Goal: Task Accomplishment & Management: Complete application form

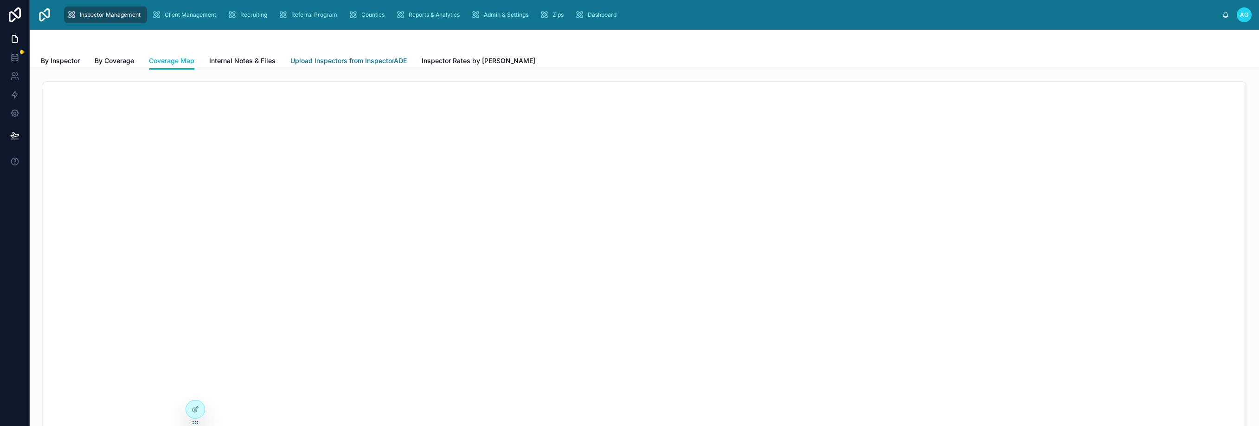
click at [361, 60] on span "Upload Inspectors from InspectorADE" at bounding box center [348, 60] width 116 height 9
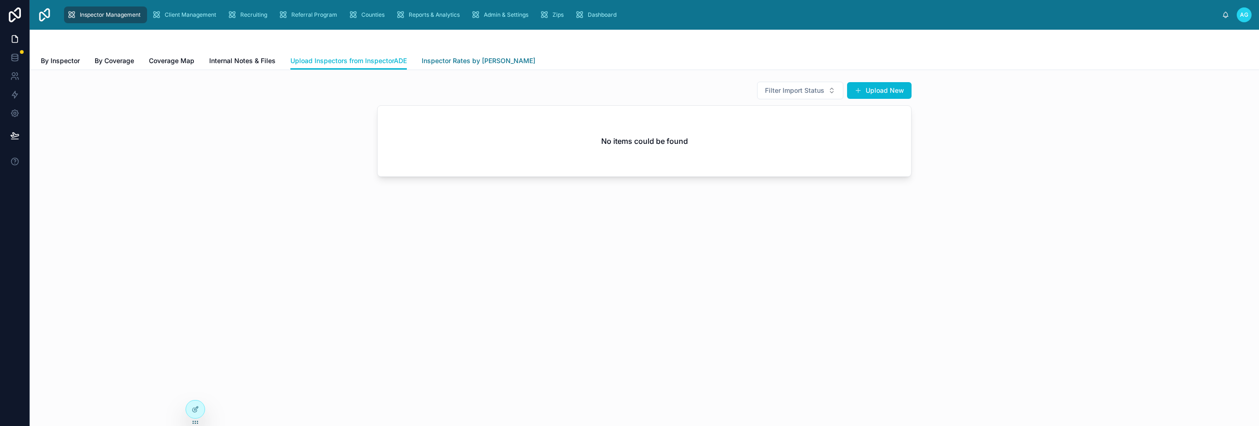
click at [471, 60] on span "Inspector Rates by Zip" at bounding box center [479, 60] width 114 height 9
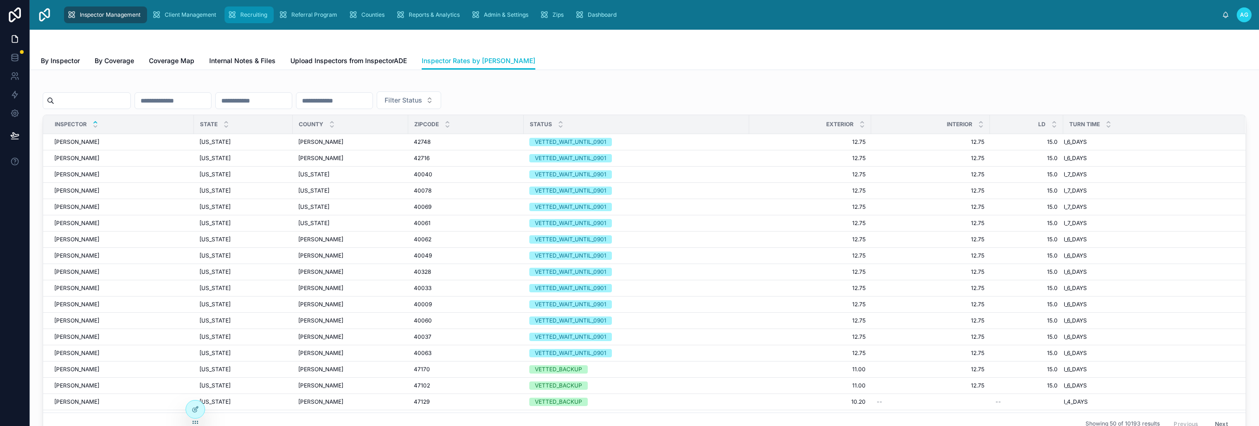
click at [245, 15] on span "Recruiting" at bounding box center [253, 14] width 27 height 7
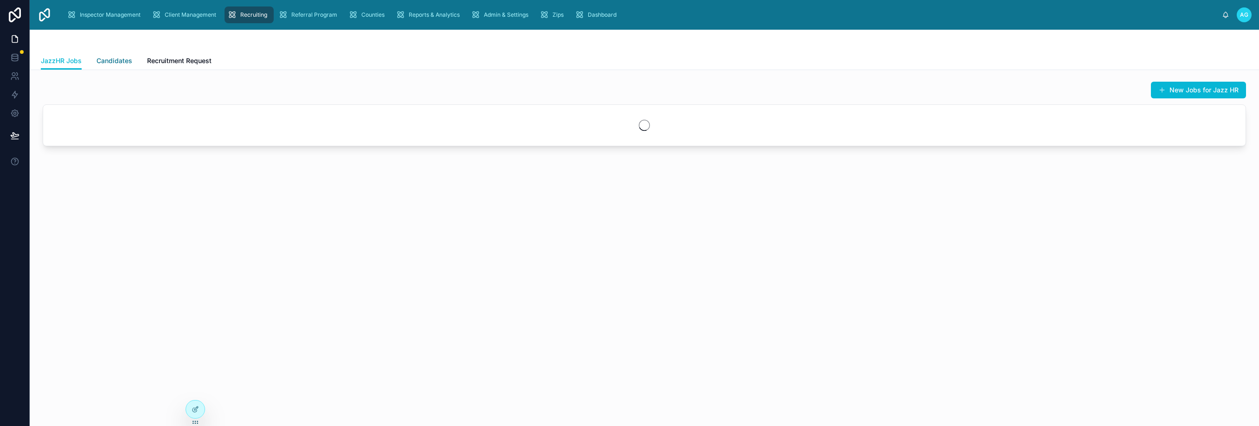
click at [121, 60] on span "Candidates" at bounding box center [114, 60] width 36 height 9
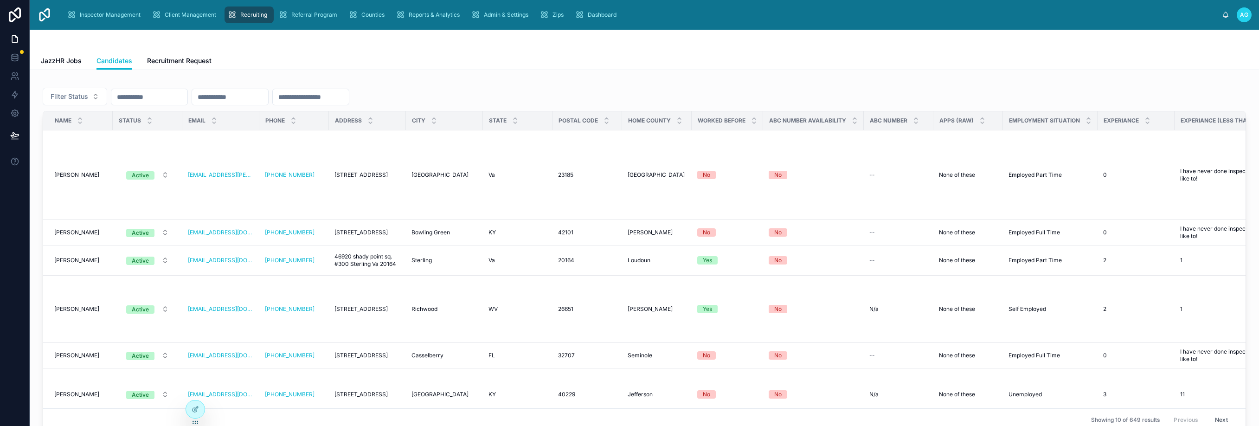
click at [826, 64] on div "JazzHR Jobs Candidates Recruitment Request" at bounding box center [644, 61] width 1207 height 18
click at [443, 58] on div "JazzHR Jobs Candidates Recruitment Request" at bounding box center [644, 61] width 1207 height 18
click at [655, 55] on div "JazzHR Jobs Candidates Recruitment Request" at bounding box center [644, 61] width 1207 height 18
click at [465, 61] on div "JazzHR Jobs Candidates Recruitment Request" at bounding box center [644, 61] width 1207 height 18
click at [199, 58] on span "Recruitment Request" at bounding box center [179, 60] width 64 height 9
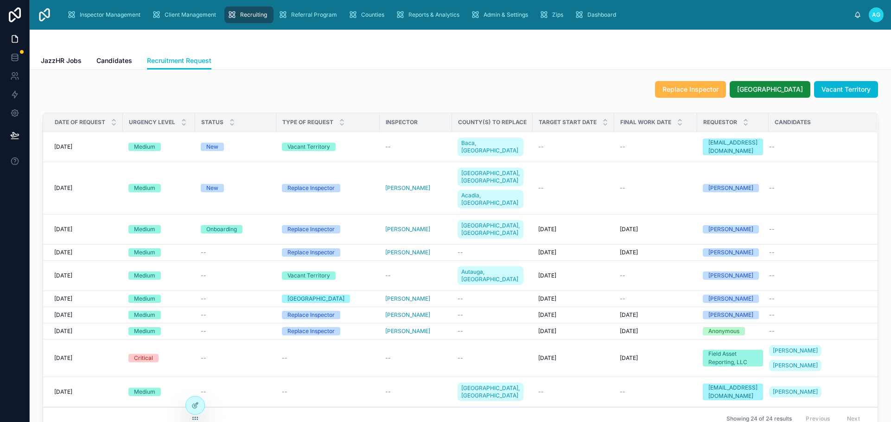
click at [705, 92] on span "Replace Inspector" at bounding box center [691, 89] width 56 height 9
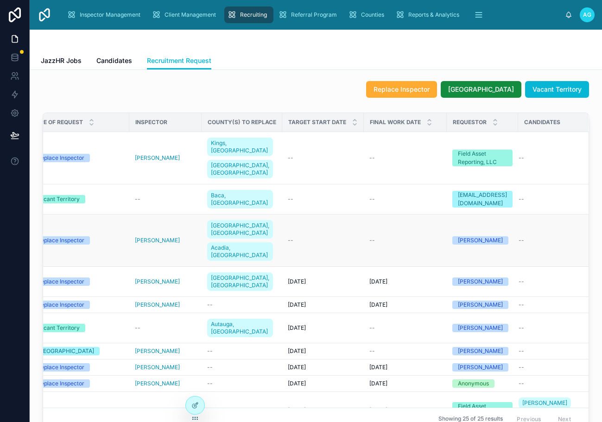
click at [302, 215] on td "--" at bounding box center [323, 241] width 82 height 52
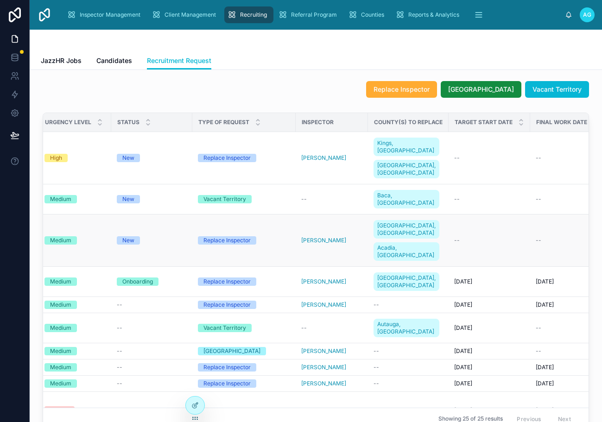
scroll to position [0, 2]
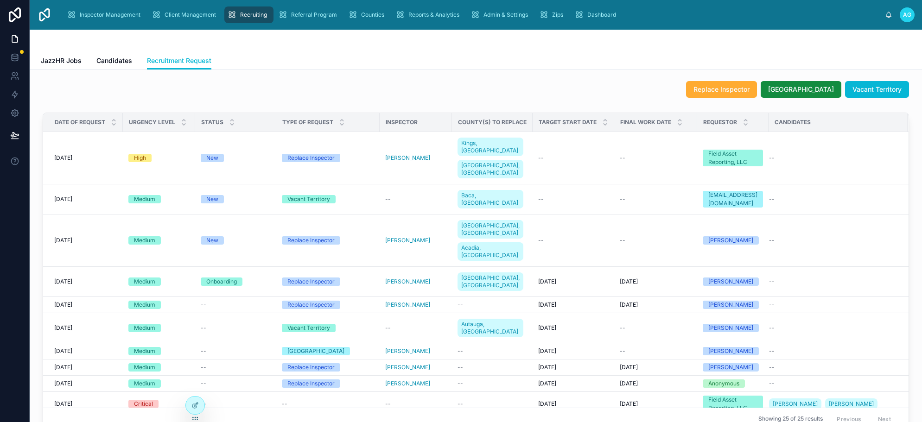
click at [625, 44] on div at bounding box center [476, 41] width 870 height 22
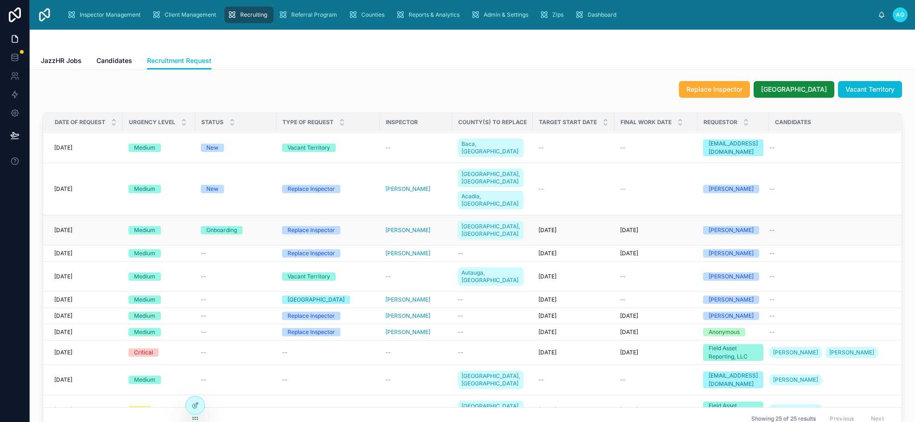
scroll to position [0, 0]
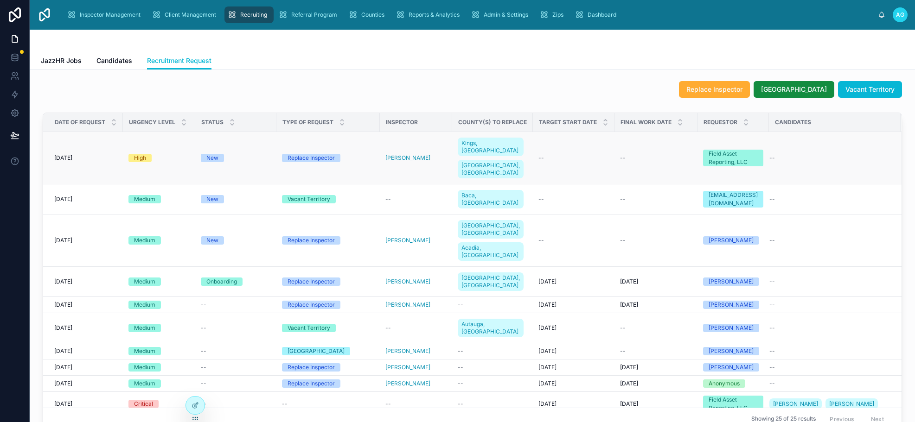
click at [72, 154] on span "[DATE]" at bounding box center [63, 157] width 18 height 7
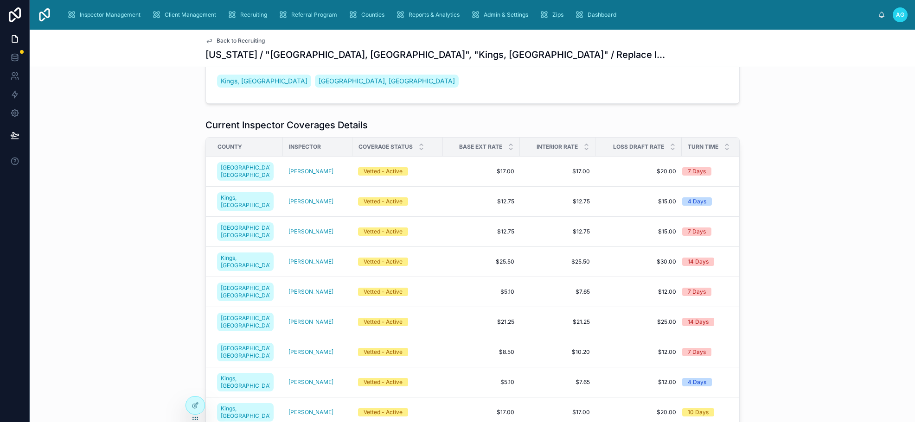
scroll to position [325, 0]
click at [239, 166] on span "[GEOGRAPHIC_DATA], [GEOGRAPHIC_DATA]" at bounding box center [245, 172] width 49 height 15
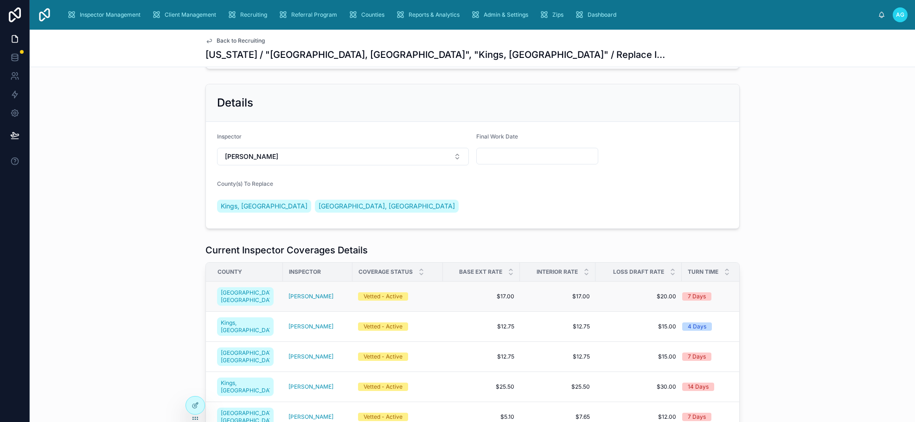
scroll to position [232, 0]
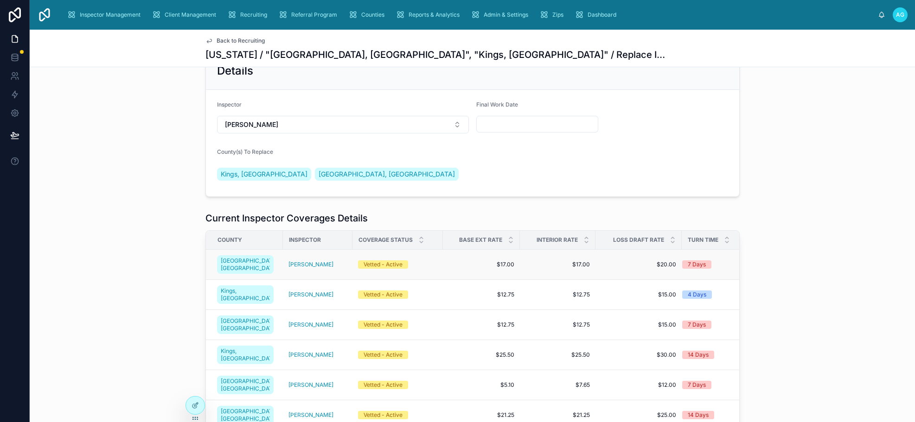
click at [452, 261] on span "$17.00" at bounding box center [481, 264] width 66 height 7
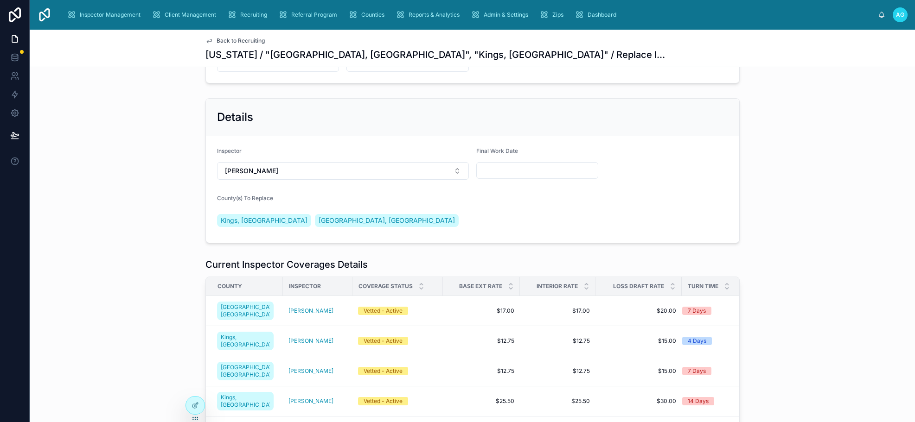
scroll to position [325, 0]
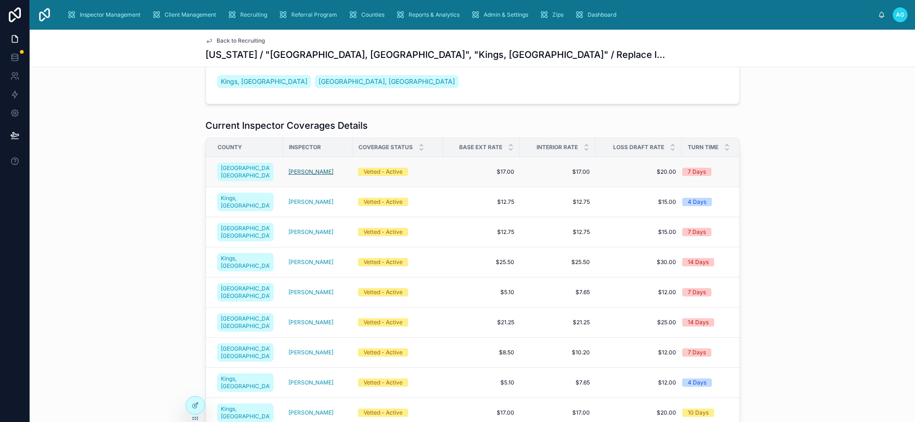
click at [301, 168] on span "[PERSON_NAME]" at bounding box center [310, 171] width 45 height 7
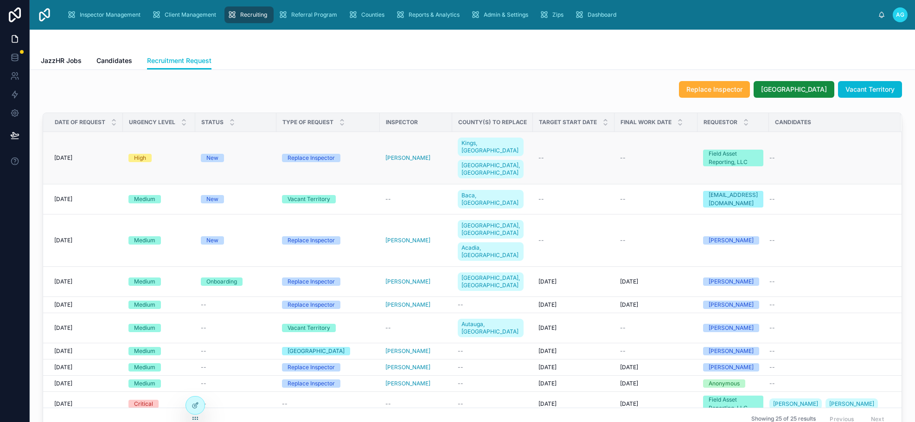
click at [77, 158] on td "[DATE] [DATE]" at bounding box center [83, 158] width 80 height 52
click at [72, 154] on span "[DATE]" at bounding box center [63, 157] width 18 height 7
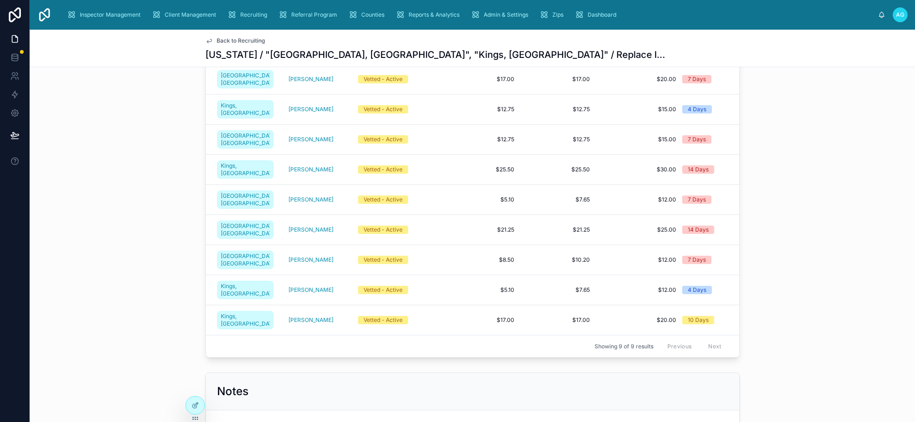
scroll to position [278, 0]
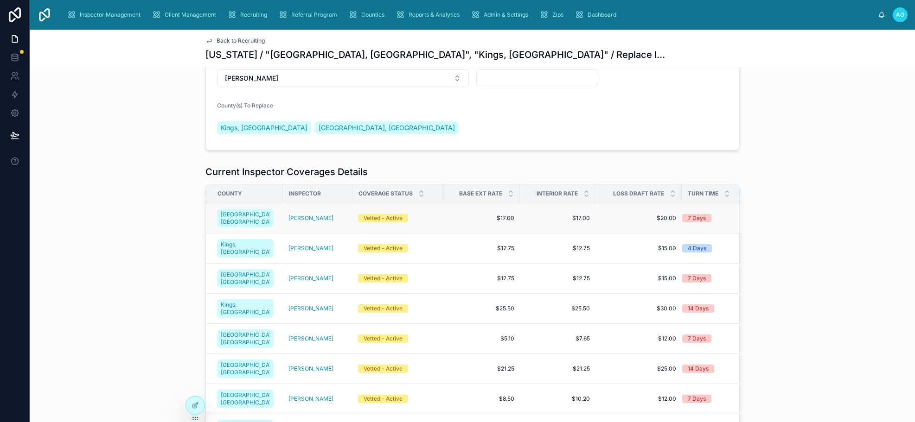
click at [448, 215] on span "$17.00" at bounding box center [481, 218] width 66 height 7
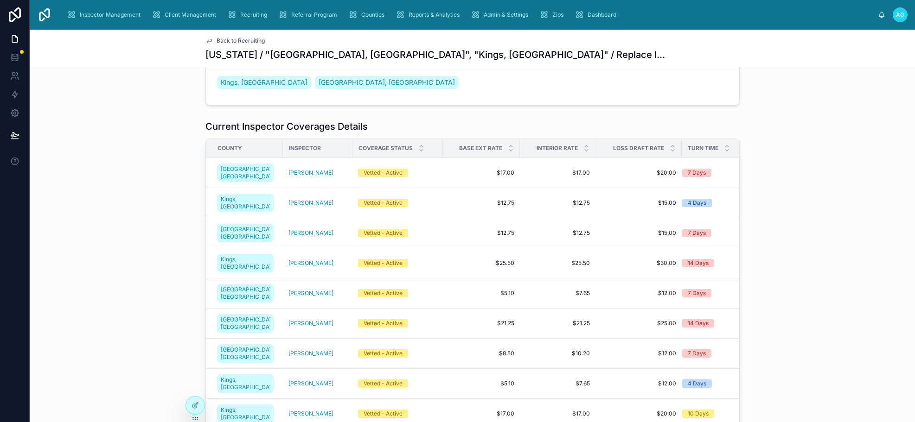
scroll to position [325, 0]
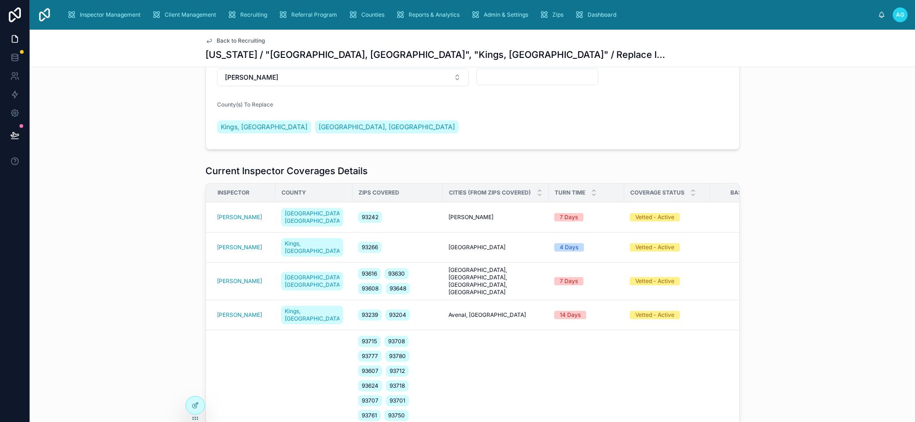
scroll to position [278, 0]
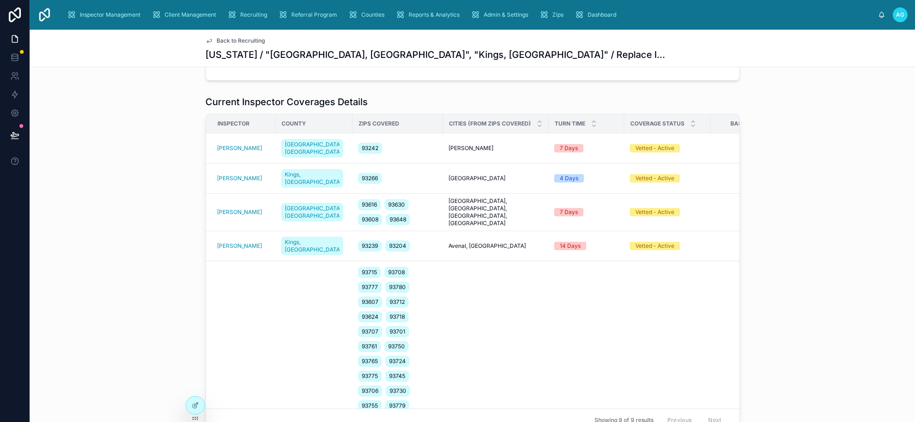
scroll to position [371, 0]
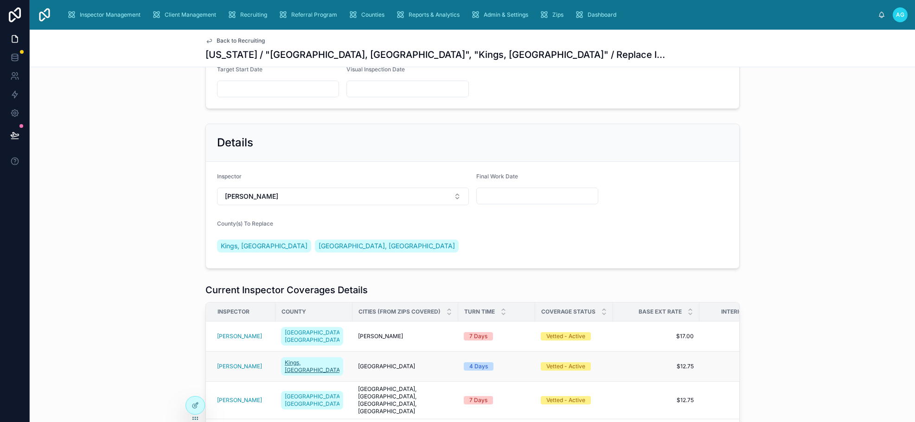
scroll to position [278, 0]
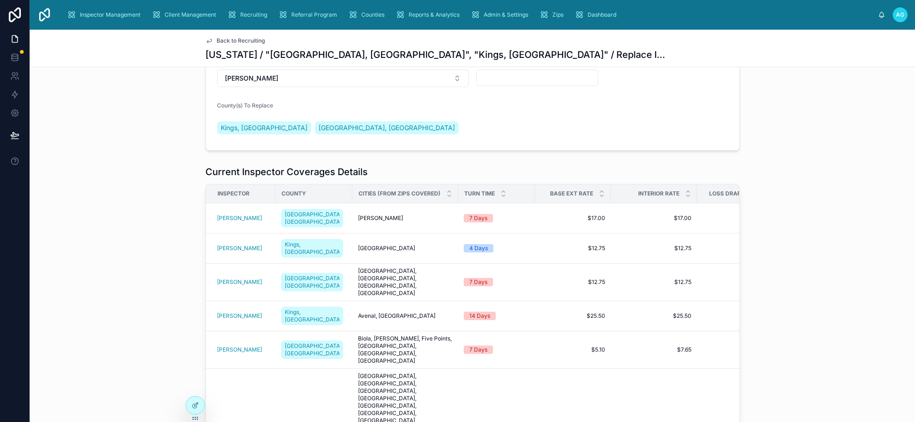
scroll to position [325, 0]
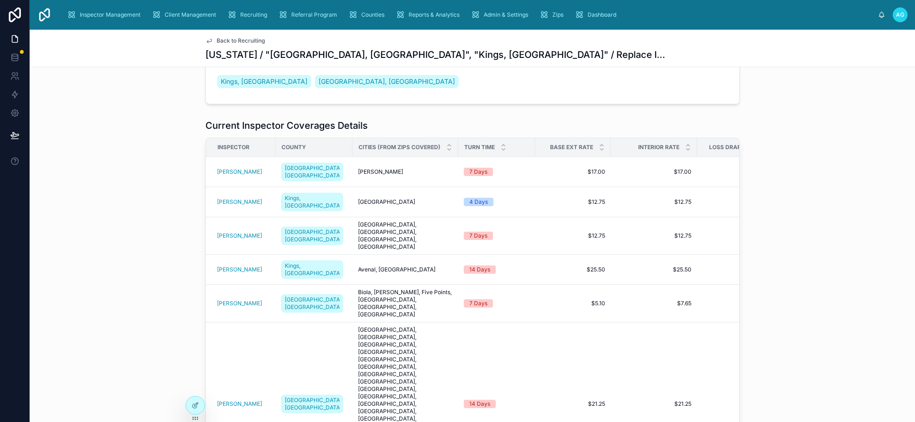
click at [322, 147] on div "County" at bounding box center [314, 147] width 76 height 15
click at [337, 144] on div "County" at bounding box center [314, 147] width 76 height 15
click at [286, 145] on span "County" at bounding box center [294, 147] width 25 height 7
click at [240, 147] on span "Inspector" at bounding box center [234, 147] width 32 height 7
click at [323, 147] on div "County" at bounding box center [314, 147] width 76 height 15
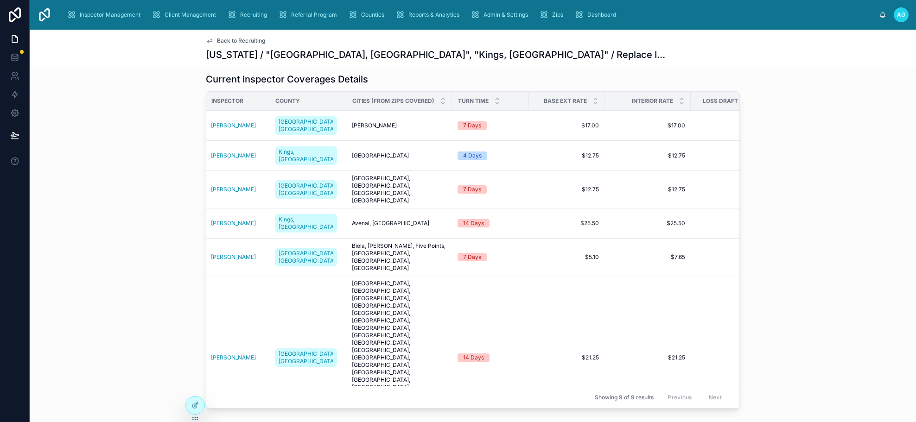
scroll to position [0, 0]
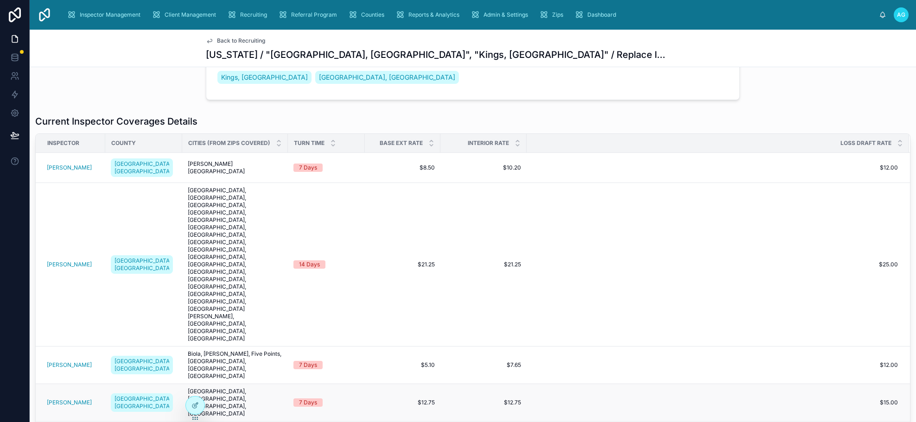
scroll to position [325, 0]
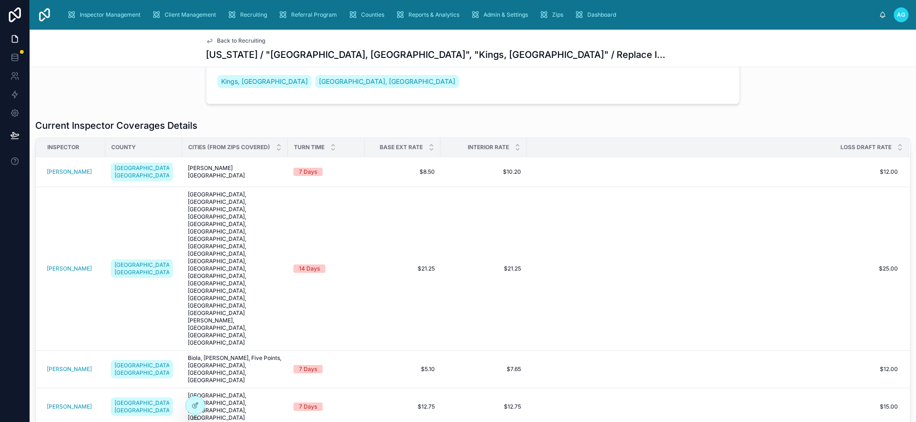
click at [158, 143] on div "County" at bounding box center [144, 147] width 76 height 15
click at [151, 148] on div "County" at bounding box center [144, 147] width 76 height 15
drag, startPoint x: 168, startPoint y: 146, endPoint x: 115, endPoint y: 146, distance: 52.4
click at [115, 146] on div "County" at bounding box center [144, 147] width 76 height 15
click at [168, 147] on div "County" at bounding box center [144, 147] width 76 height 15
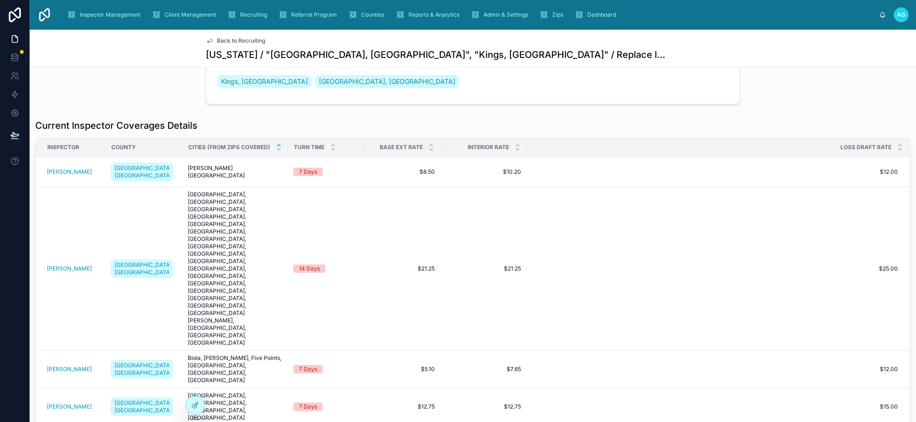
click at [276, 148] on div at bounding box center [279, 147] width 6 height 10
click at [276, 144] on icon at bounding box center [279, 145] width 6 height 6
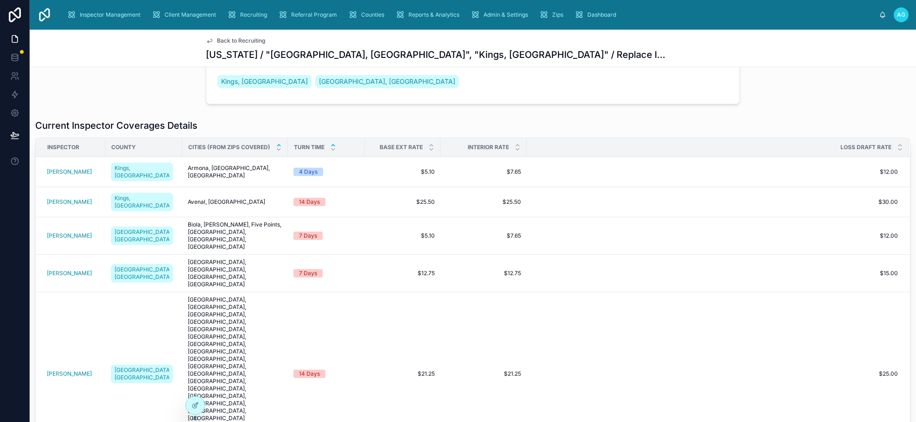
click at [330, 143] on icon at bounding box center [333, 145] width 6 height 6
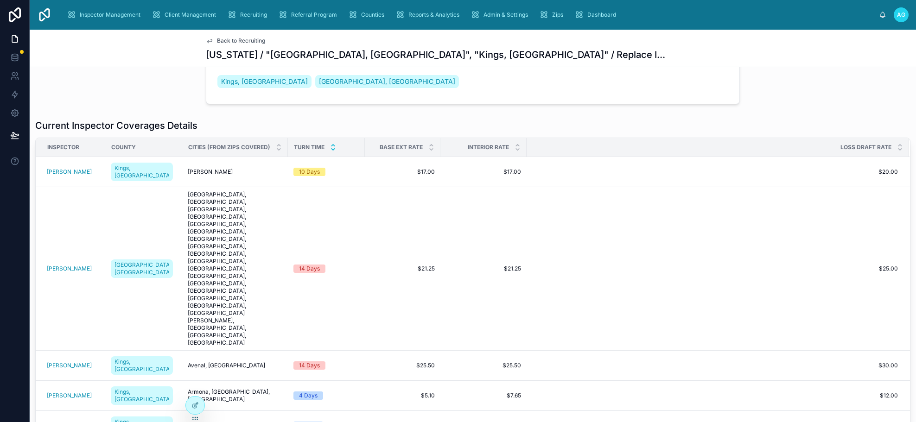
click at [330, 147] on icon at bounding box center [333, 150] width 6 height 6
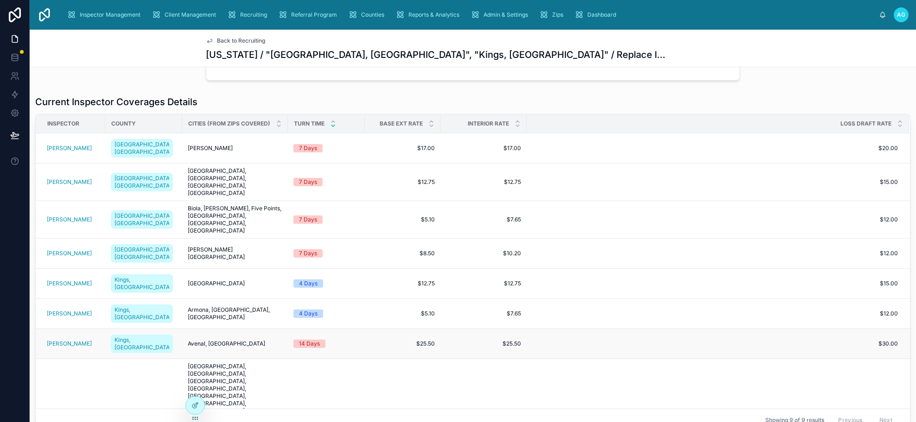
scroll to position [371, 0]
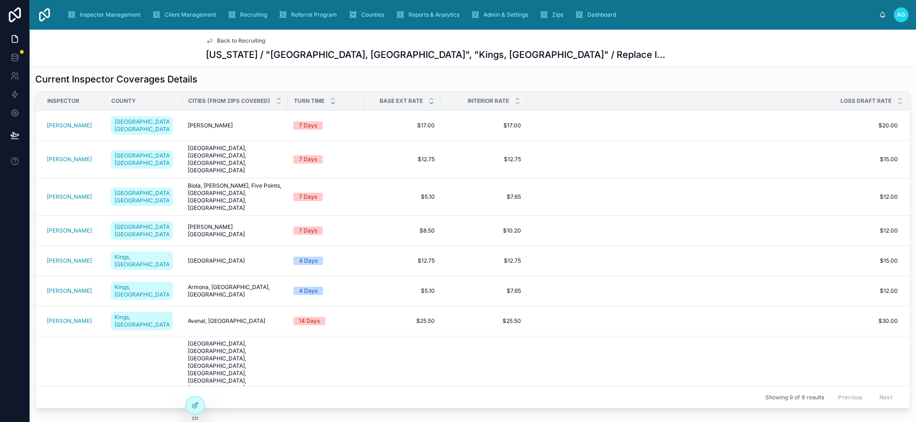
click at [429, 102] on icon at bounding box center [432, 103] width 6 height 6
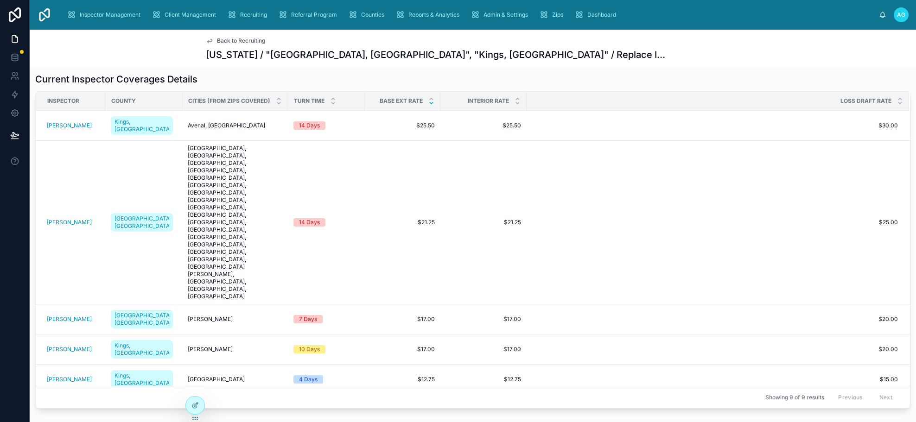
click at [429, 100] on icon at bounding box center [432, 99] width 6 height 6
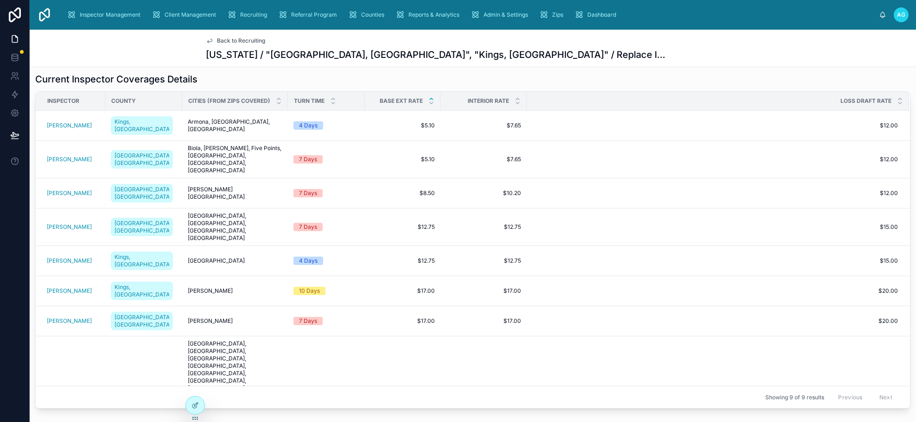
click at [157, 97] on div "County" at bounding box center [144, 101] width 76 height 15
click at [760, 50] on div "Back to Recruiting California / "Fresno, CA", "Kings, CA" / Replace Inspector" at bounding box center [473, 49] width 887 height 38
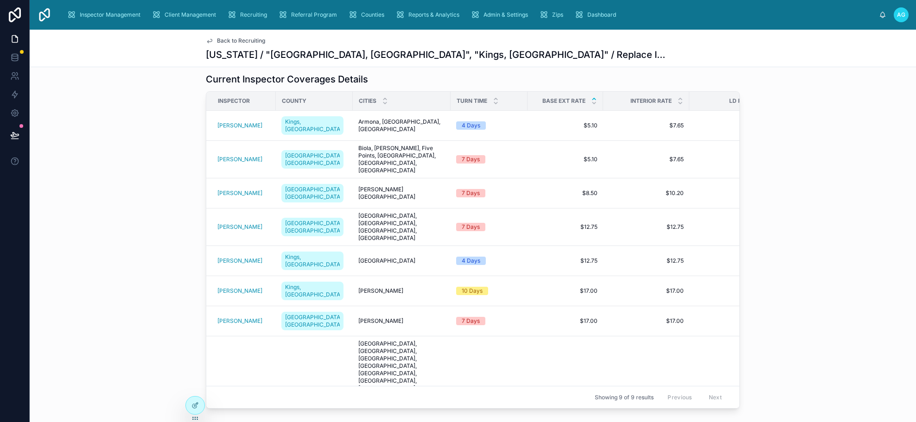
click at [315, 99] on div "County" at bounding box center [314, 101] width 76 height 15
click at [324, 100] on div "County" at bounding box center [314, 101] width 76 height 15
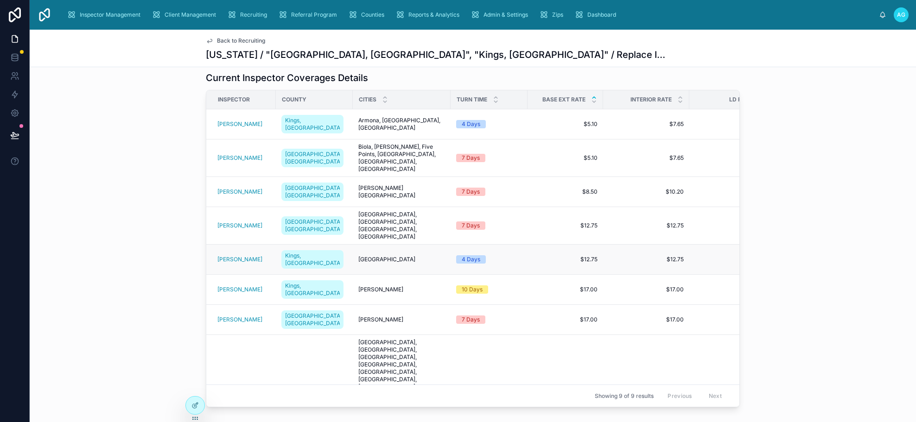
scroll to position [371, 0]
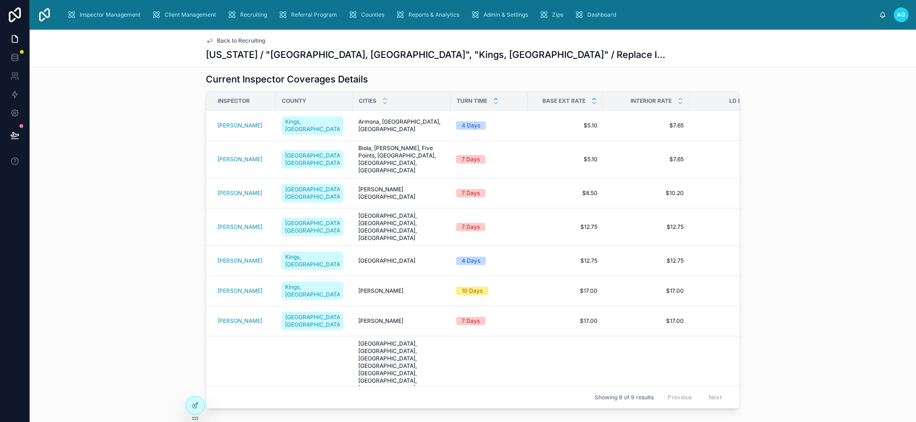
click at [493, 98] on icon at bounding box center [496, 99] width 6 height 6
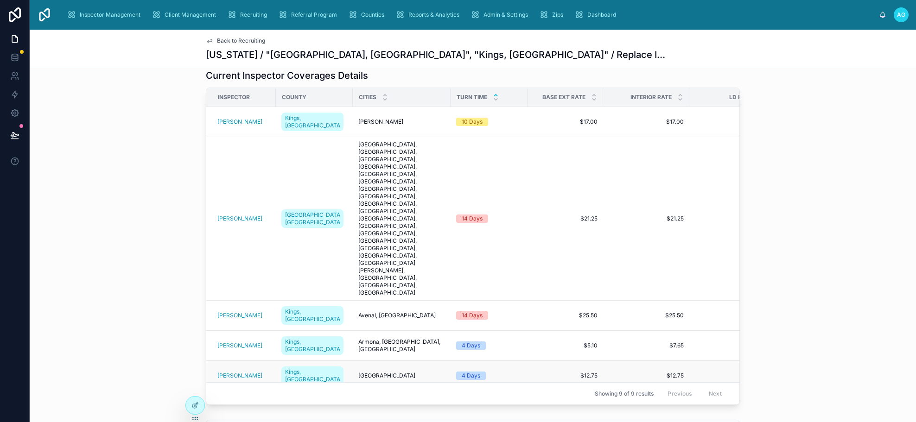
scroll to position [371, 0]
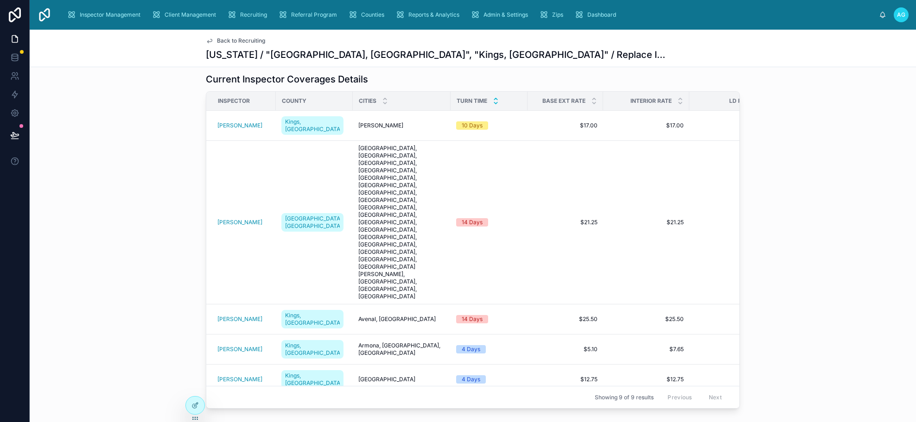
click at [493, 102] on icon at bounding box center [496, 103] width 6 height 6
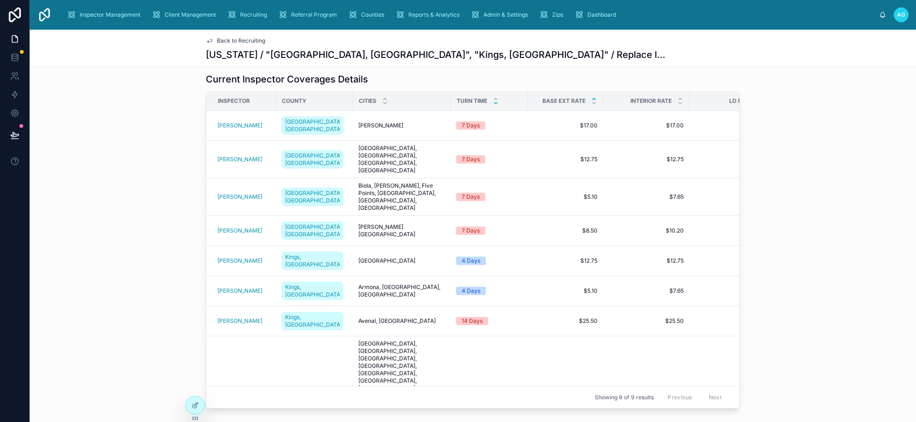
click at [593, 99] on icon at bounding box center [594, 98] width 3 height 1
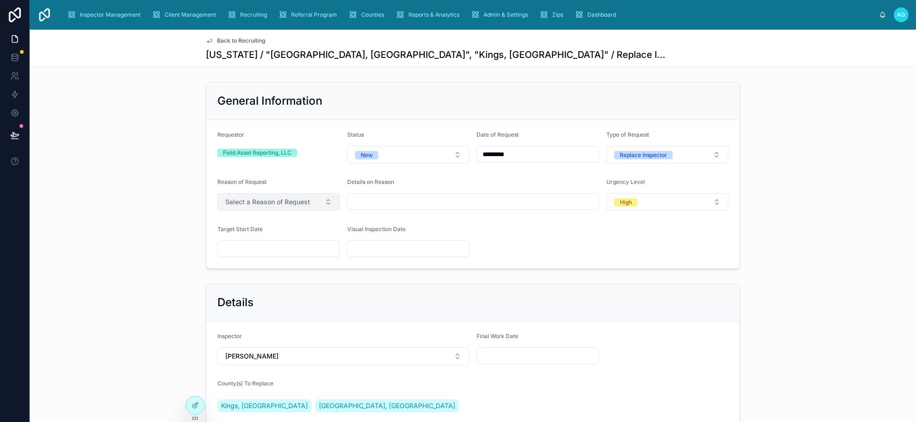
click at [318, 204] on button "Select a Reason of Request" at bounding box center [279, 202] width 122 height 18
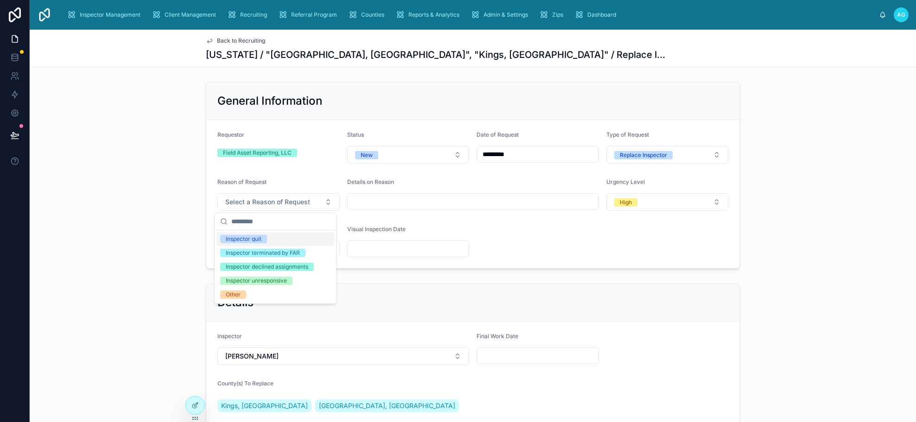
click at [232, 38] on span "Back to Recruiting" at bounding box center [241, 40] width 48 height 7
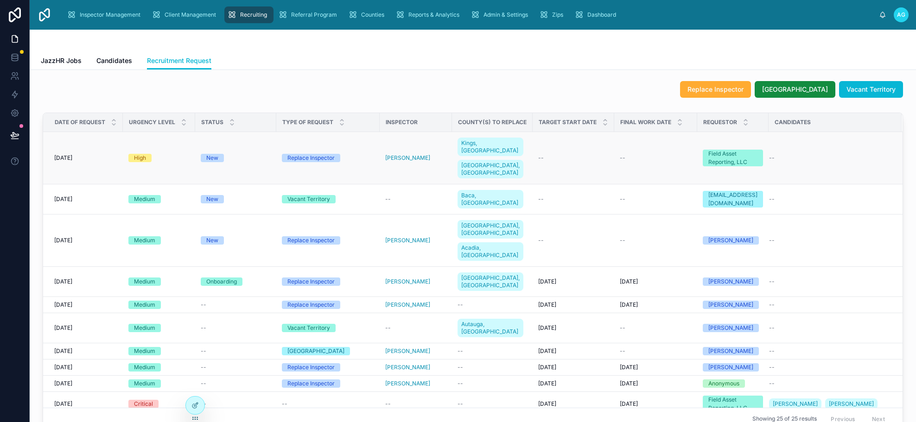
click at [146, 154] on div "High" at bounding box center [140, 158] width 12 height 8
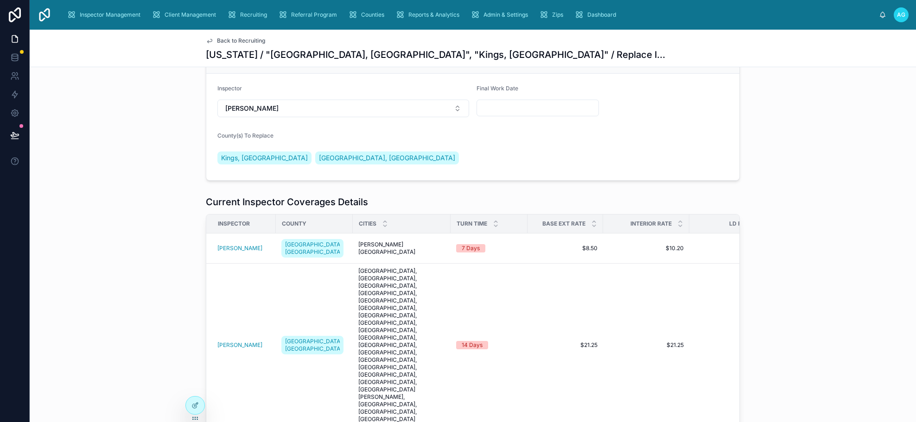
scroll to position [278, 0]
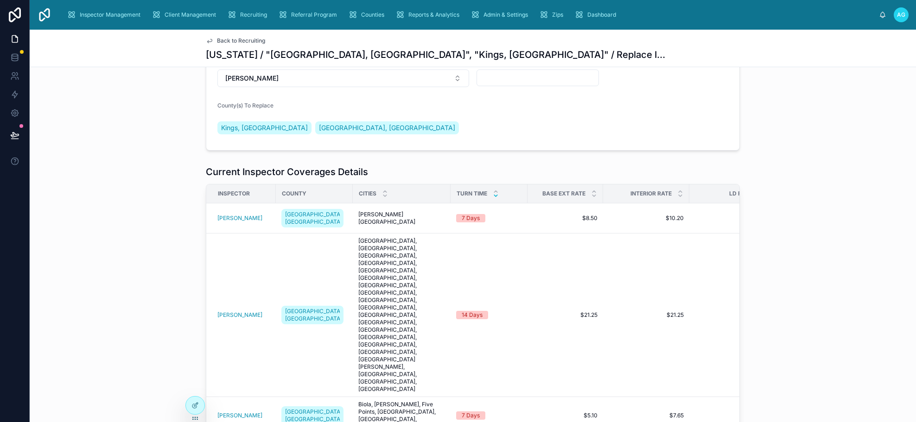
click at [494, 196] on icon at bounding box center [495, 195] width 3 height 1
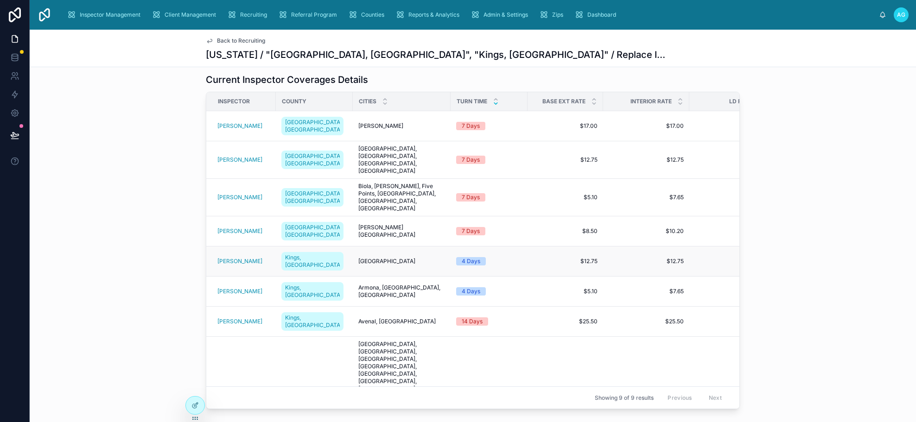
scroll to position [371, 0]
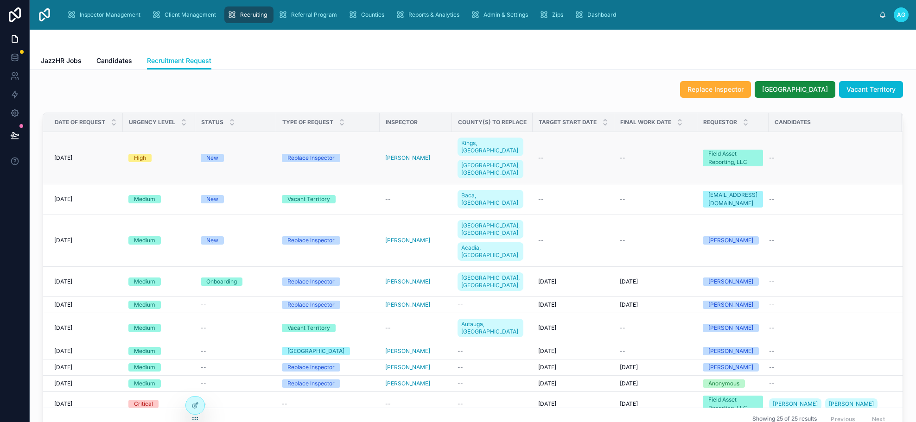
click at [216, 154] on div "New" at bounding box center [212, 158] width 12 height 8
click at [328, 154] on div "Replace Inspector" at bounding box center [311, 158] width 47 height 8
click at [483, 145] on span "Kings, [GEOGRAPHIC_DATA]" at bounding box center [490, 147] width 58 height 15
click at [418, 154] on span "[PERSON_NAME]" at bounding box center [407, 157] width 45 height 7
click at [481, 141] on span "Kings, [GEOGRAPHIC_DATA]" at bounding box center [490, 147] width 58 height 15
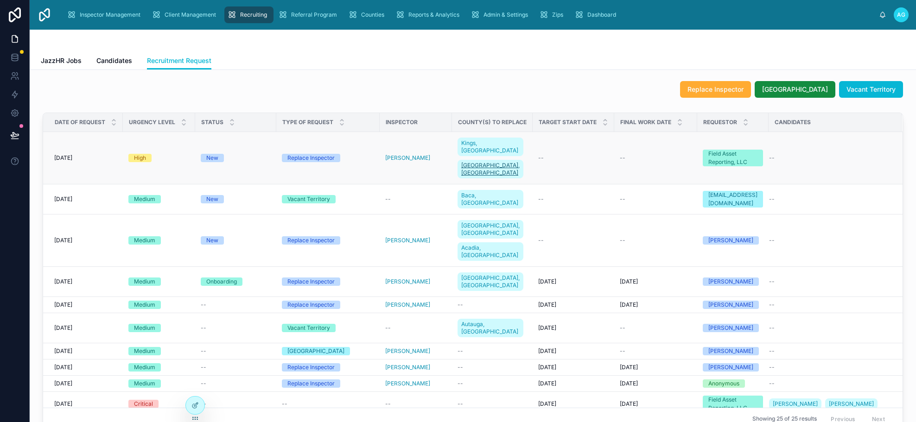
click at [482, 162] on span "[GEOGRAPHIC_DATA], [GEOGRAPHIC_DATA]" at bounding box center [490, 169] width 58 height 15
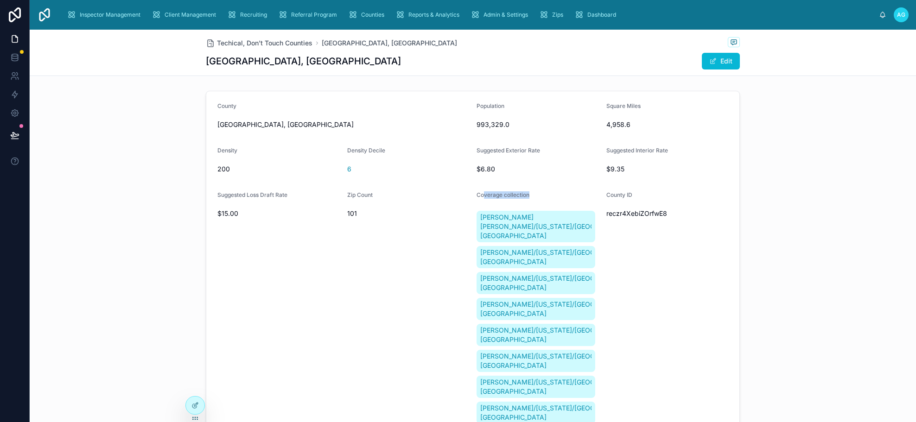
drag, startPoint x: 480, startPoint y: 195, endPoint x: 540, endPoint y: 195, distance: 60.8
click at [540, 195] on div "Coverage collection" at bounding box center [538, 197] width 122 height 11
click at [539, 195] on div "Coverage collection" at bounding box center [538, 197] width 122 height 11
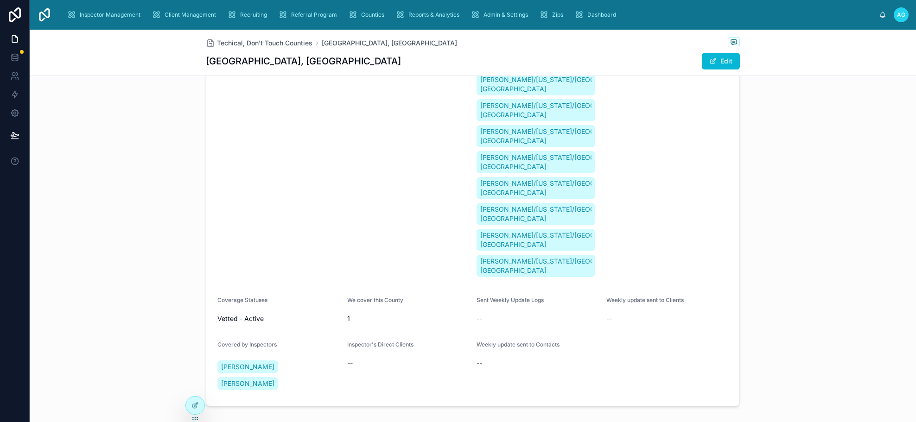
scroll to position [150, 0]
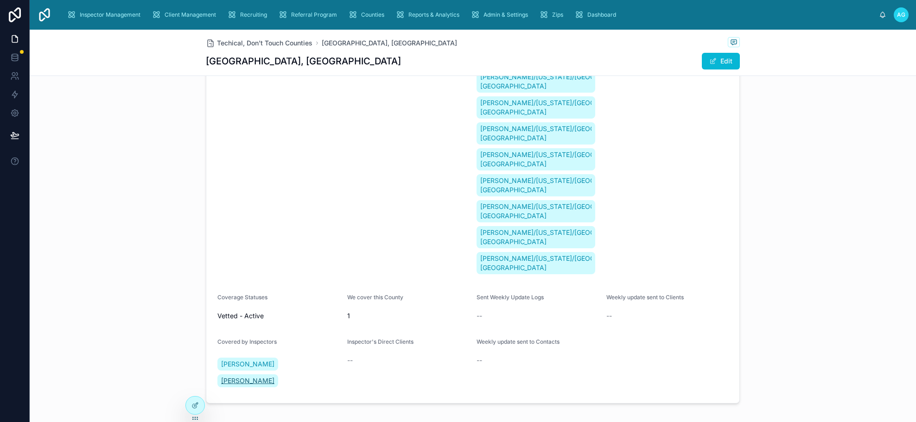
click at [275, 377] on span "[PERSON_NAME]" at bounding box center [247, 381] width 53 height 9
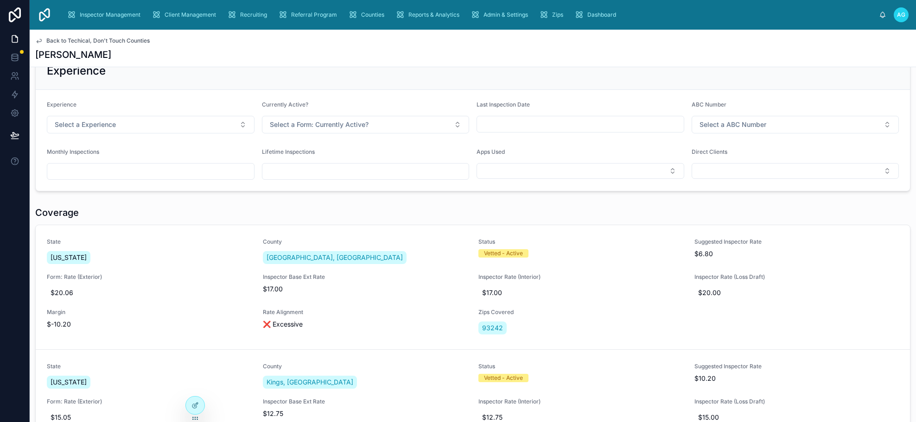
click at [56, 43] on span "Back to Techical, Don't Touch Counties" at bounding box center [97, 40] width 103 height 7
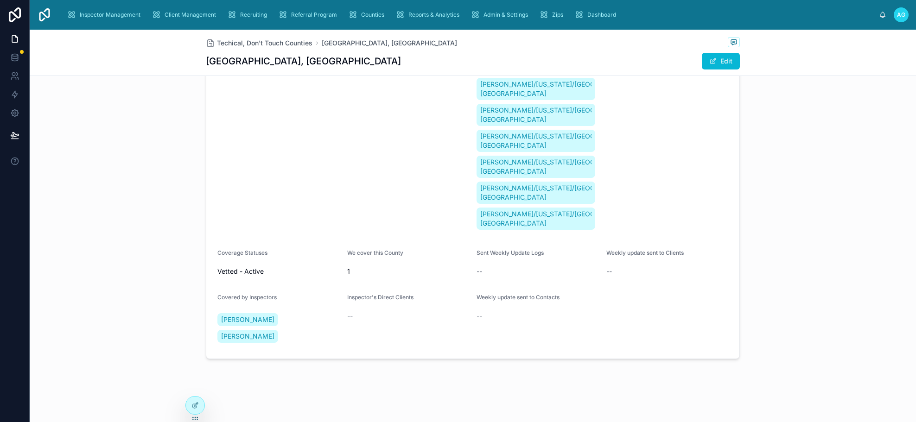
scroll to position [150, 0]
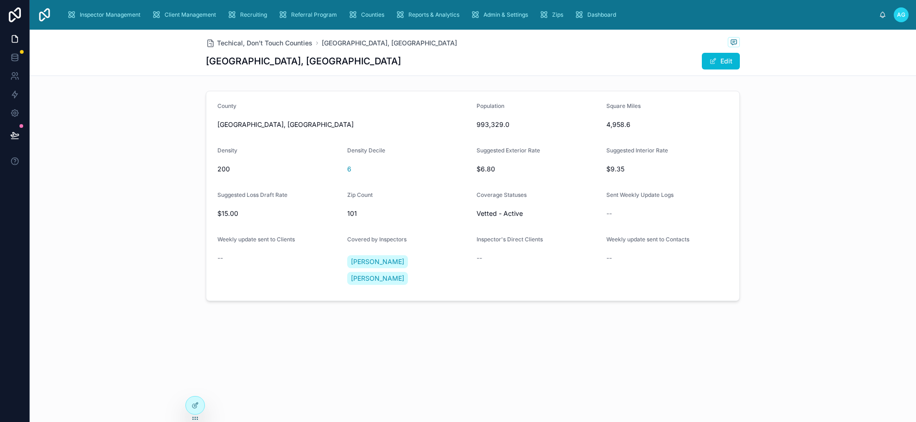
click at [449, 314] on div "Techical, Don't Touch Counties [GEOGRAPHIC_DATA], [GEOGRAPHIC_DATA] [GEOGRAPHIC…" at bounding box center [473, 197] width 887 height 335
click at [247, 14] on span "Recruiting" at bounding box center [253, 14] width 27 height 7
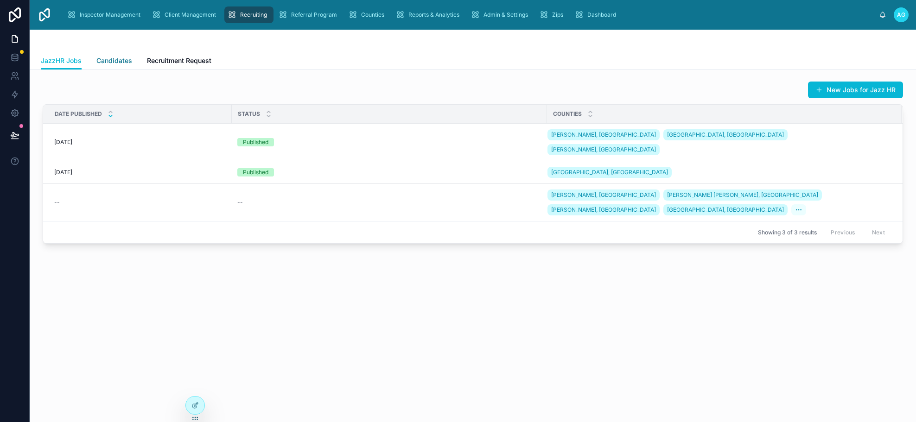
click at [115, 58] on span "Candidates" at bounding box center [114, 60] width 36 height 9
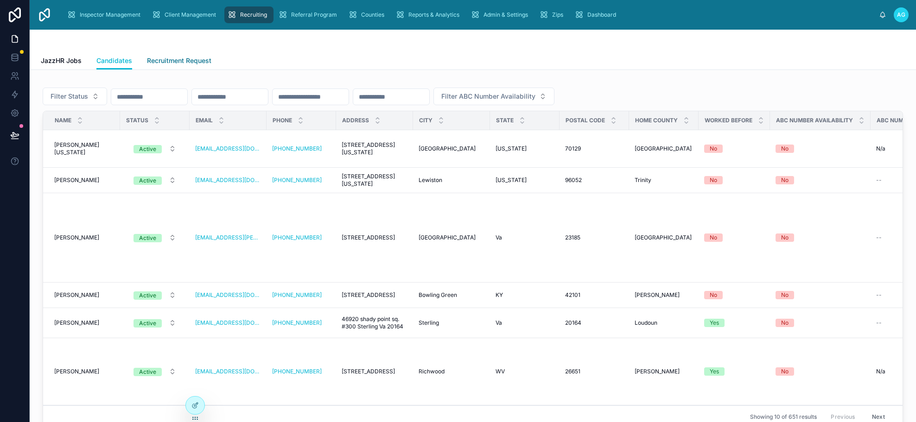
click at [176, 59] on span "Recruitment Request" at bounding box center [179, 60] width 64 height 9
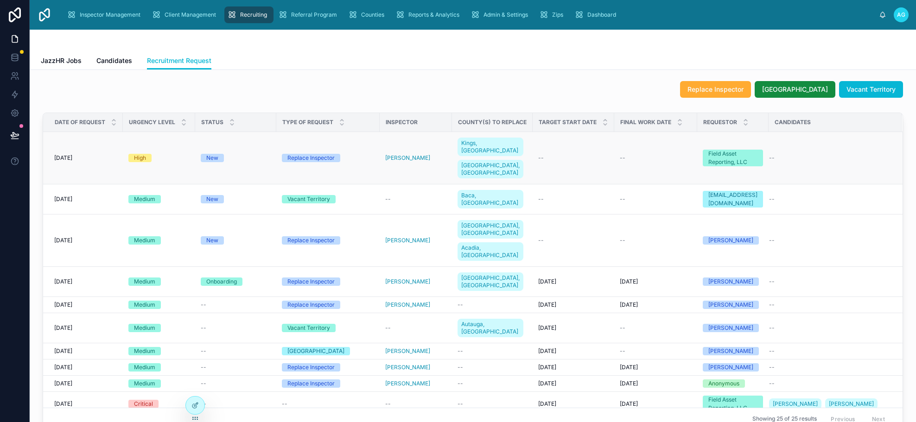
click at [63, 154] on span "[DATE]" at bounding box center [63, 157] width 18 height 7
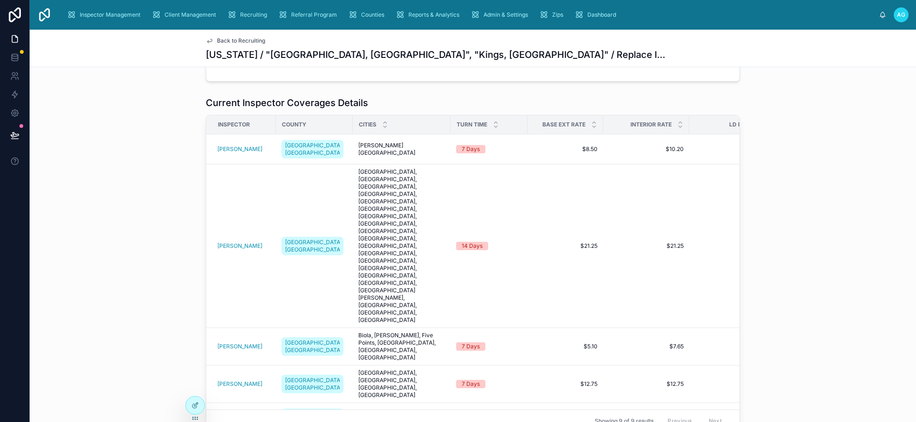
scroll to position [325, 0]
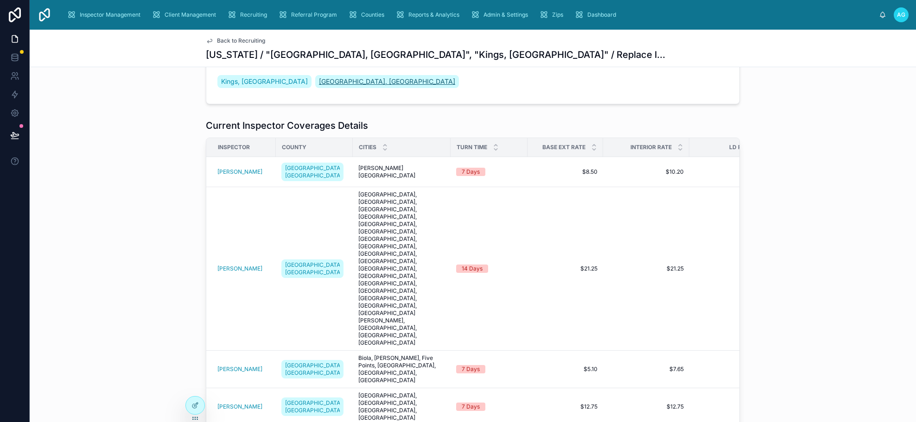
click at [319, 82] on span "[GEOGRAPHIC_DATA], [GEOGRAPHIC_DATA]" at bounding box center [387, 81] width 136 height 9
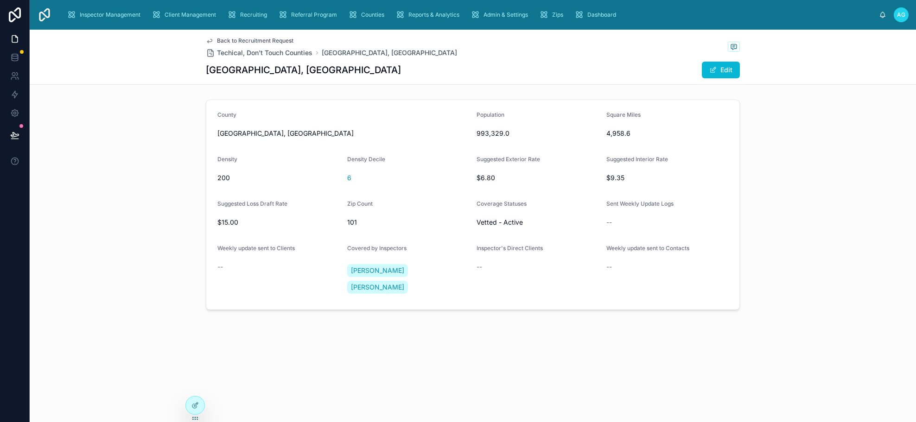
click at [218, 38] on span "Back to Recruitment Request" at bounding box center [255, 40] width 77 height 7
click at [242, 37] on div "Back to Recruitment Request Techical, Don't Touch Counties [GEOGRAPHIC_DATA], […" at bounding box center [473, 57] width 534 height 55
click at [243, 41] on span "Back to Recruitment Request" at bounding box center [255, 40] width 77 height 7
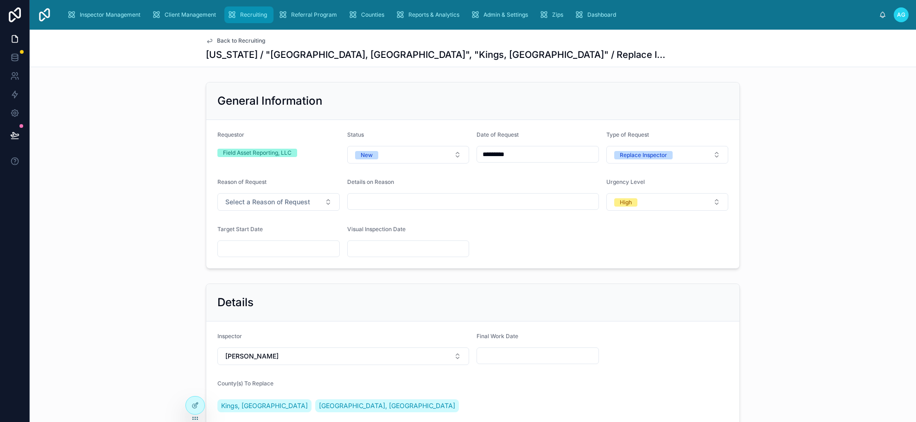
click at [243, 18] on span "Recruiting" at bounding box center [253, 14] width 27 height 7
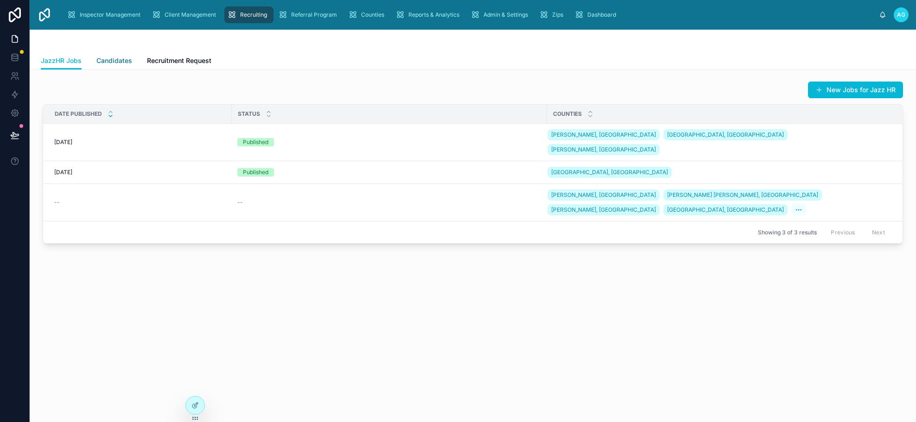
click at [121, 57] on span "Candidates" at bounding box center [114, 60] width 36 height 9
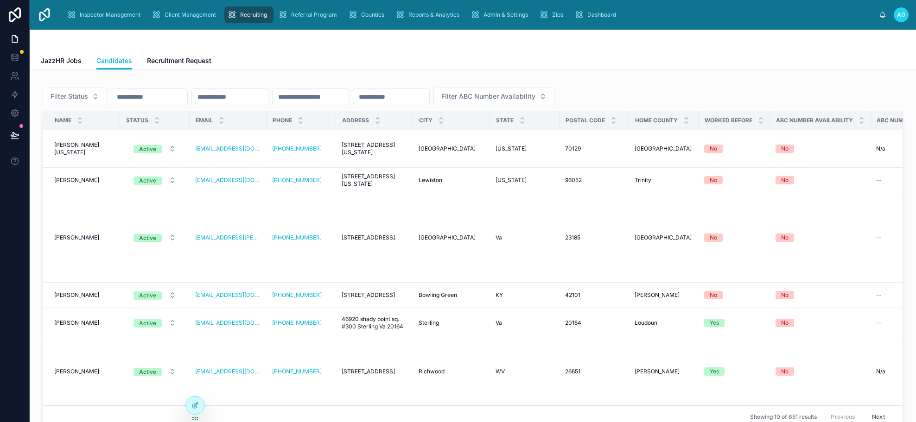
click at [193, 51] on div at bounding box center [473, 41] width 864 height 22
click at [194, 55] on link "Recruitment Request" at bounding box center [179, 61] width 64 height 19
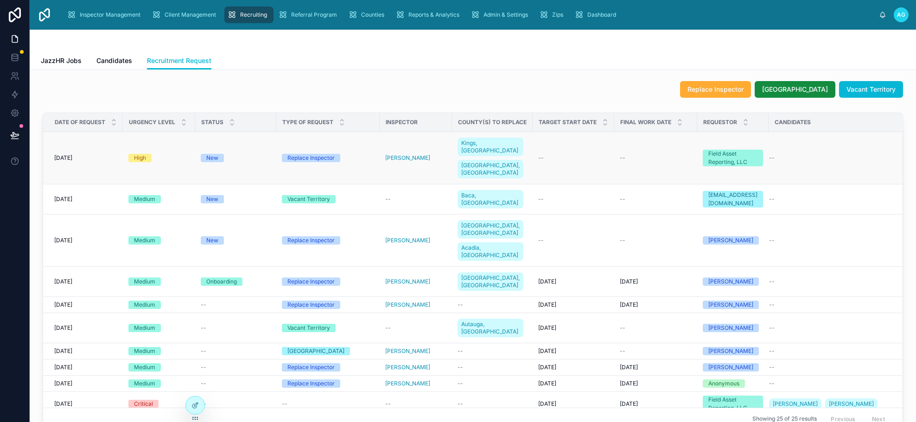
click at [732, 153] on div "Field Asset Reporting, LLC" at bounding box center [733, 158] width 49 height 17
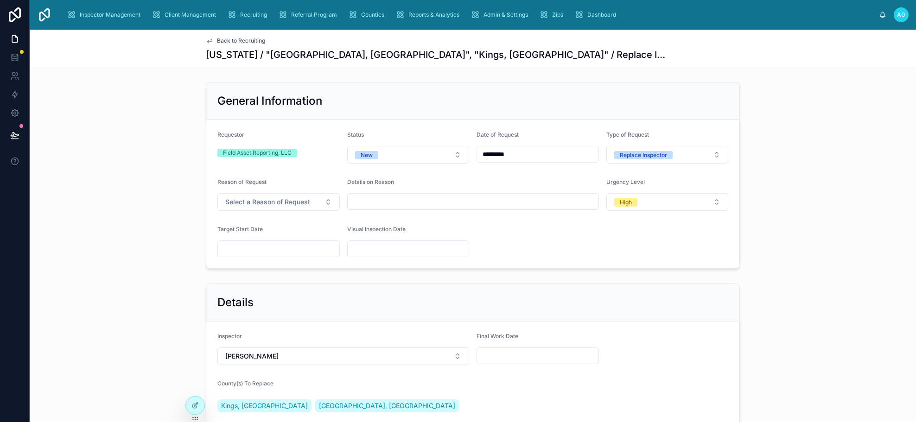
click at [246, 40] on span "Back to Recruiting" at bounding box center [241, 40] width 48 height 7
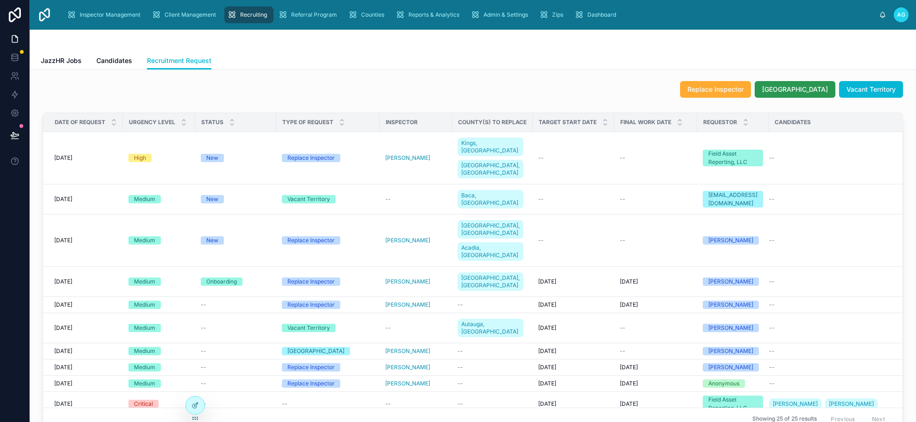
click at [803, 88] on span "[GEOGRAPHIC_DATA]" at bounding box center [795, 89] width 66 height 9
click at [810, 93] on span "[GEOGRAPHIC_DATA]" at bounding box center [795, 89] width 66 height 9
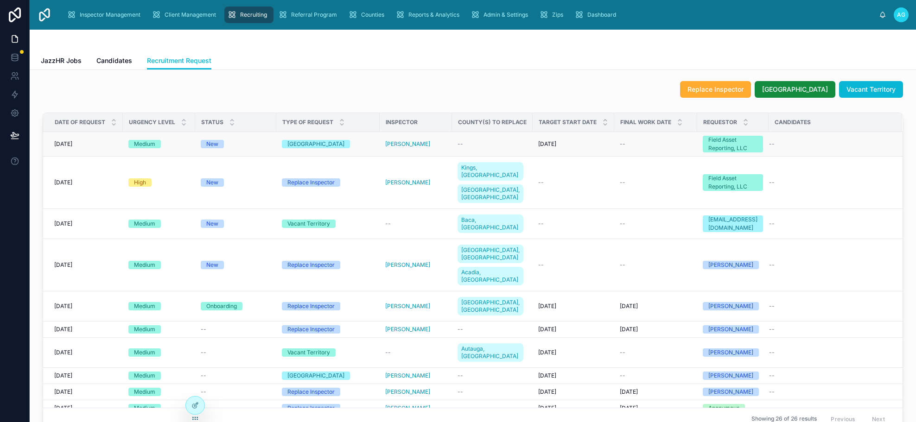
click at [82, 145] on div "[DATE] [DATE]" at bounding box center [85, 144] width 63 height 7
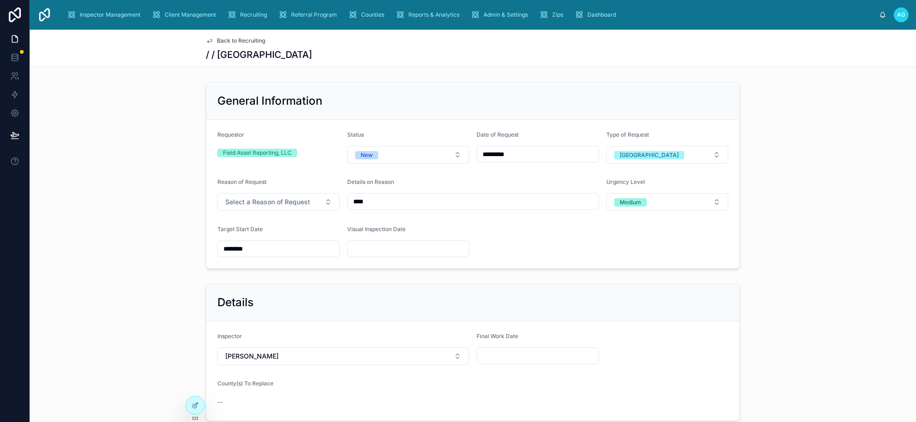
click at [384, 250] on input "text" at bounding box center [409, 249] width 122 height 13
click at [128, 240] on div "General Information Requestor Field Asset Reporting, LLC Status New Date of Req…" at bounding box center [473, 175] width 887 height 194
click at [255, 227] on span "Target Start Date" at bounding box center [240, 229] width 45 height 7
click at [398, 248] on input "text" at bounding box center [409, 249] width 122 height 13
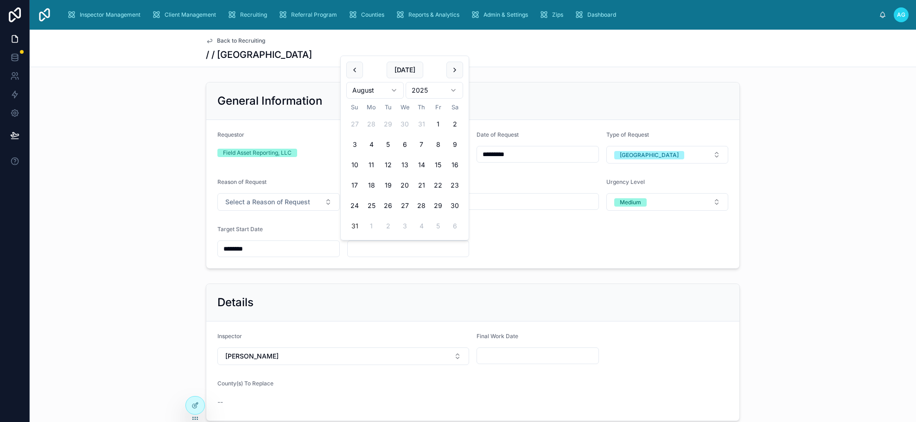
click at [513, 246] on form "Requestor Field Asset Reporting, LLC Status New Date of Request ********* Type …" at bounding box center [472, 194] width 533 height 148
click at [422, 245] on input "text" at bounding box center [409, 249] width 122 height 13
click at [456, 71] on button at bounding box center [455, 70] width 17 height 17
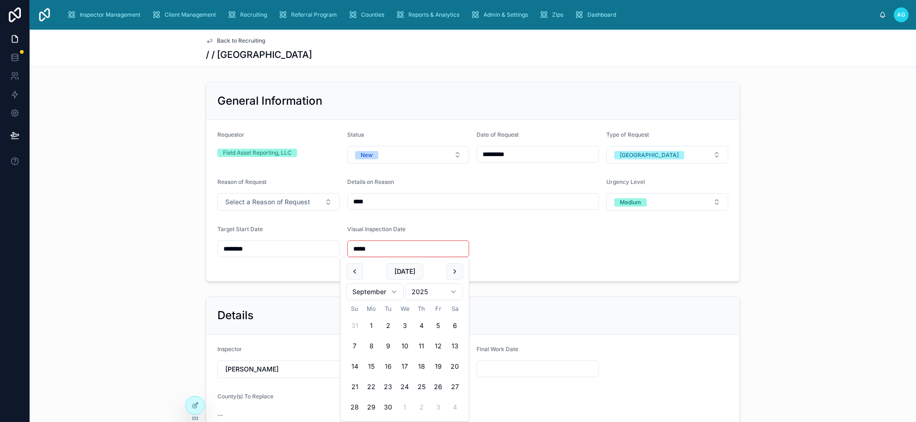
click at [390, 364] on button "16" at bounding box center [388, 366] width 17 height 17
type input "*********"
click at [135, 255] on div "General Information Requestor Field Asset Reporting, LLC Status New Date of Req…" at bounding box center [473, 175] width 887 height 194
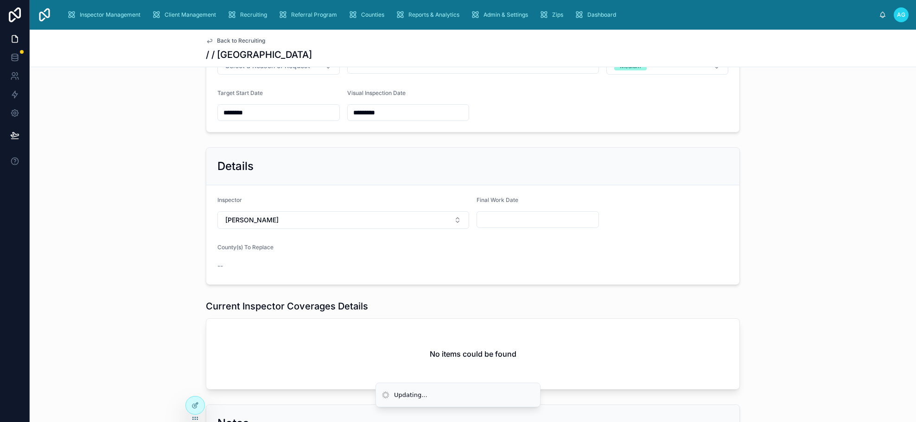
scroll to position [139, 0]
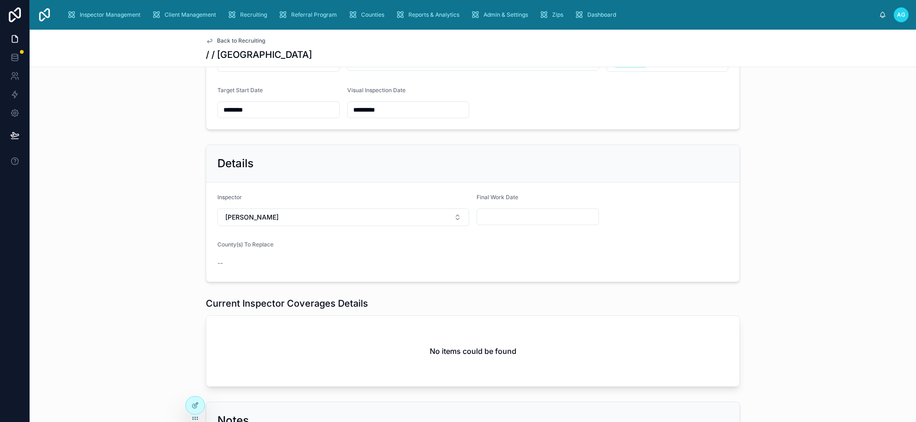
click at [519, 218] on input "text" at bounding box center [538, 217] width 122 height 13
click at [153, 229] on div "Details Inspector [PERSON_NAME] Final Work Date County(s) To Replace --" at bounding box center [473, 213] width 887 height 145
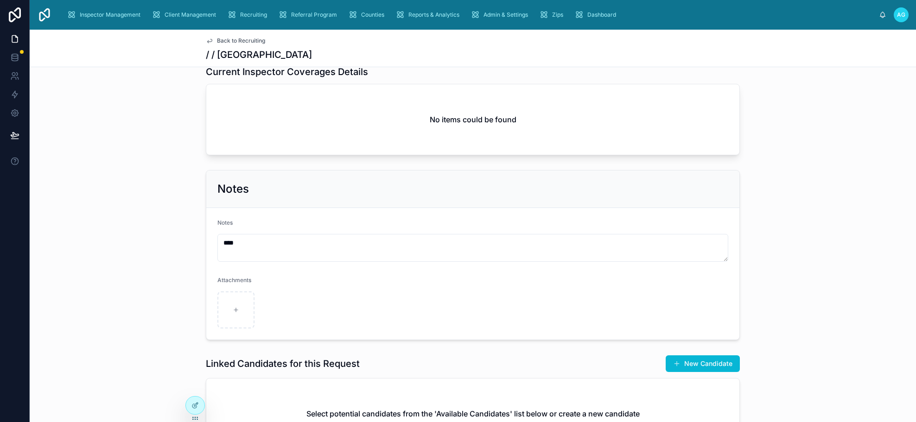
scroll to position [0, 0]
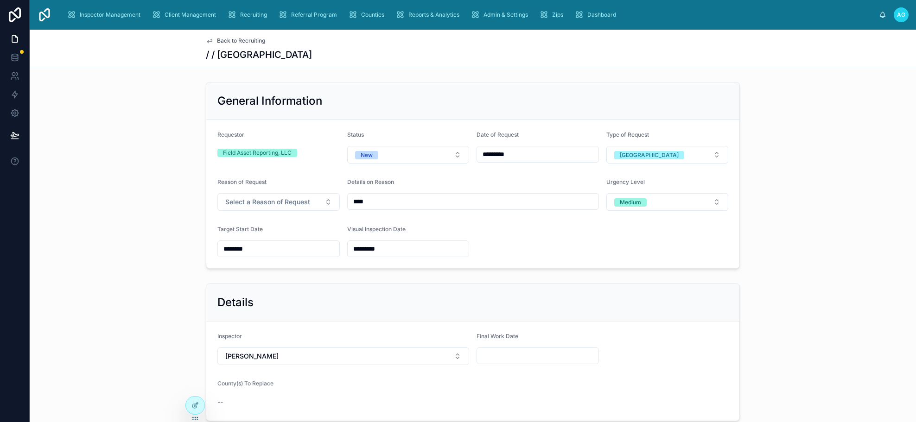
click at [243, 39] on span "Back to Recruiting" at bounding box center [241, 40] width 48 height 7
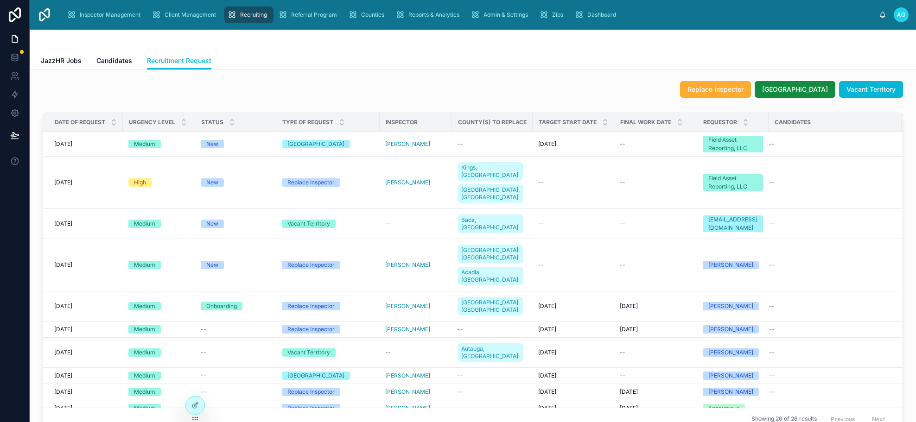
click at [353, 87] on div "Replace Inspector [GEOGRAPHIC_DATA] Vacant Territory" at bounding box center [473, 89] width 861 height 17
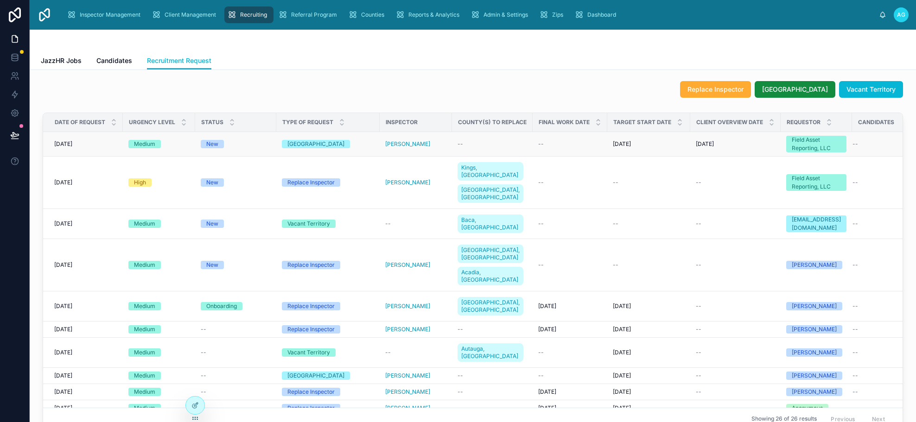
click at [70, 145] on span "[DATE]" at bounding box center [63, 144] width 18 height 7
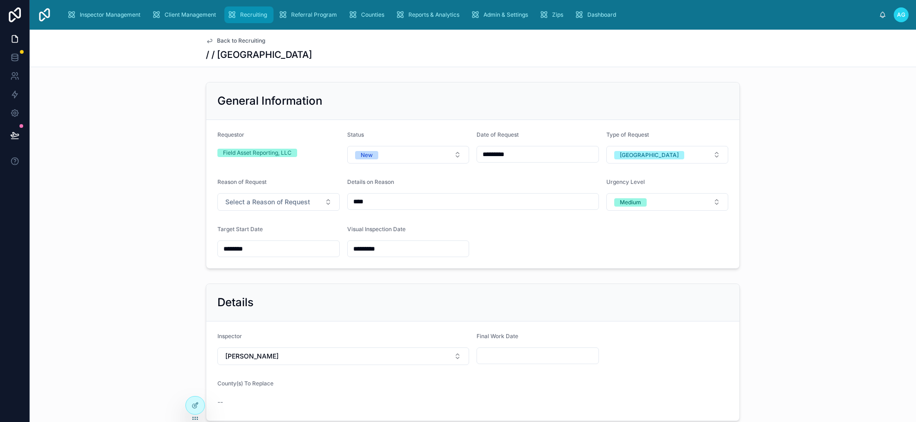
click at [251, 15] on span "Recruiting" at bounding box center [253, 14] width 27 height 7
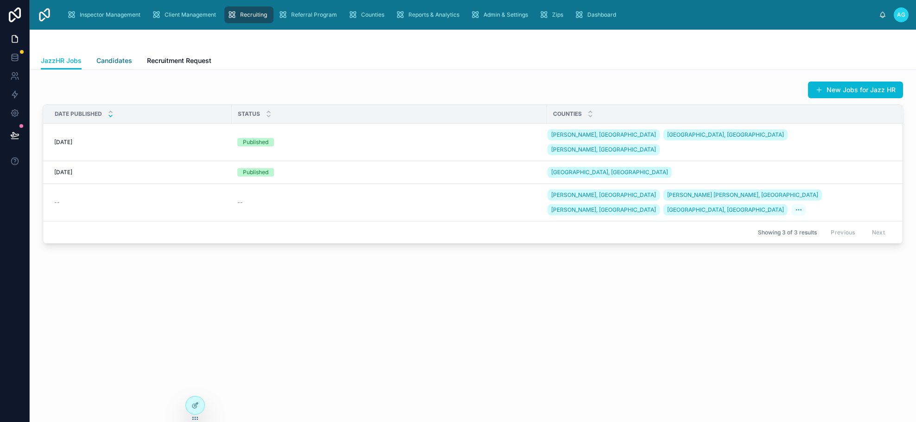
click at [122, 60] on span "Candidates" at bounding box center [114, 60] width 36 height 9
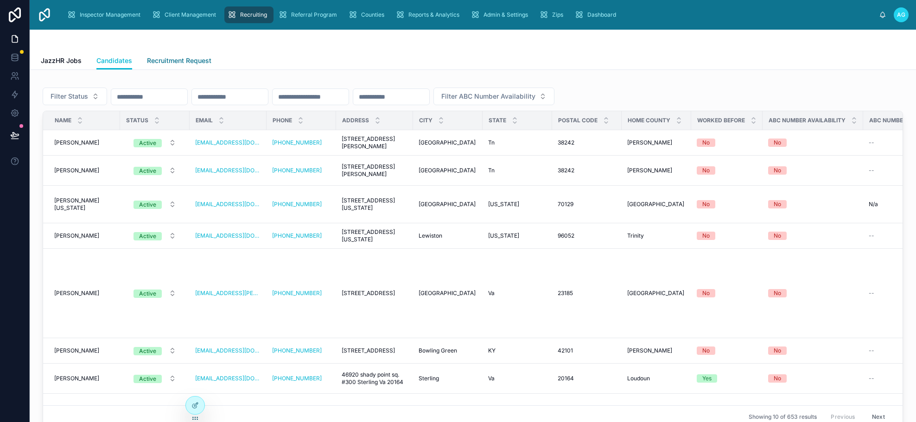
click at [189, 63] on span "Recruitment Request" at bounding box center [179, 60] width 64 height 9
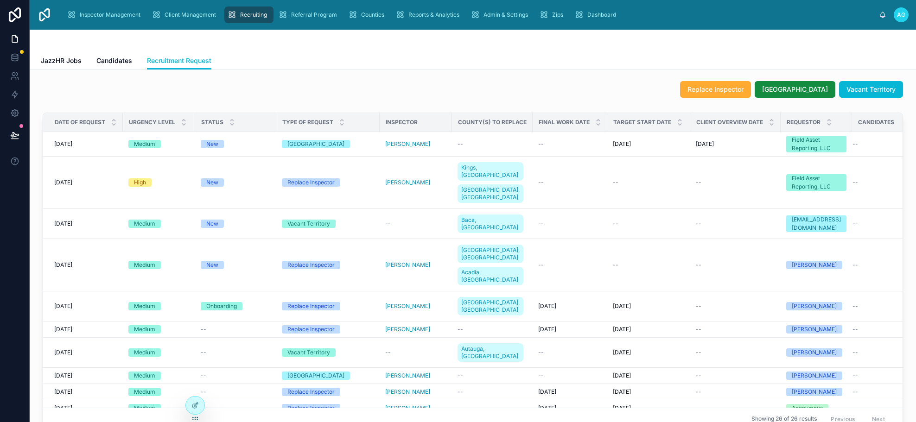
click at [365, 90] on div "Replace Inspector [GEOGRAPHIC_DATA] Vacant Territory" at bounding box center [473, 89] width 861 height 17
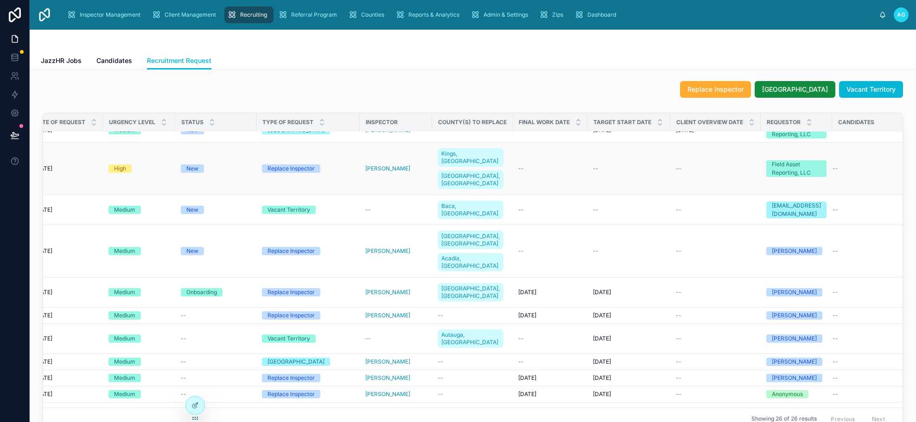
scroll to position [0, 40]
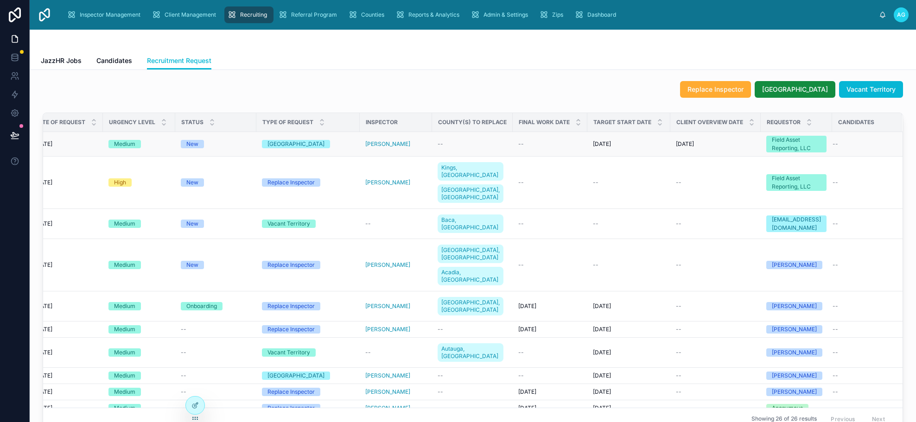
click at [476, 147] on div "--" at bounding box center [473, 144] width 70 height 7
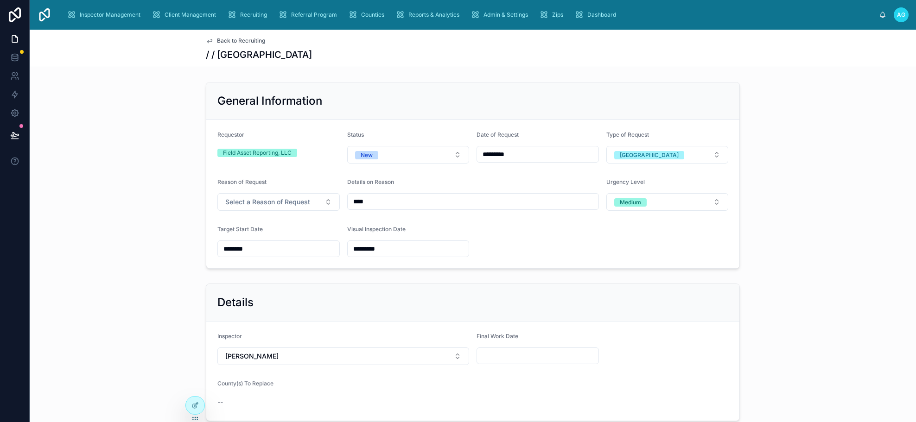
click at [776, 96] on div "General Information Requestor Field Asset Reporting, LLC Status New Date of Req…" at bounding box center [473, 175] width 887 height 194
click at [106, 12] on span "Inspector Management" at bounding box center [110, 14] width 61 height 7
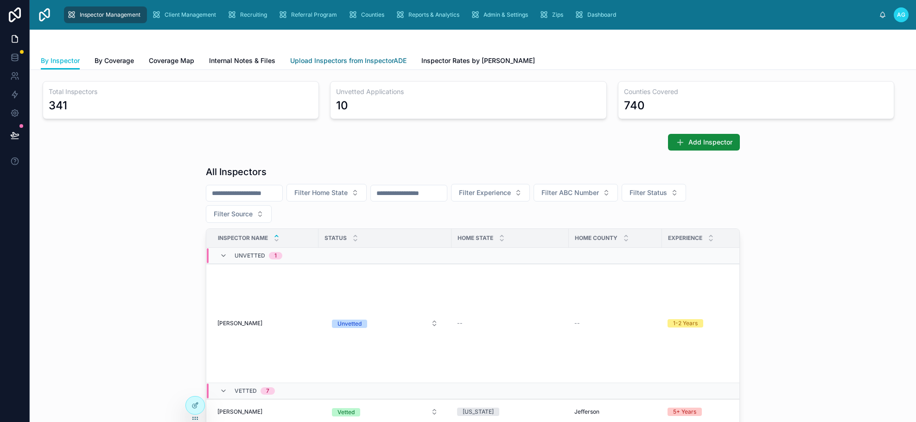
click at [370, 60] on span "Upload Inspectors from InspectorADE" at bounding box center [348, 60] width 116 height 9
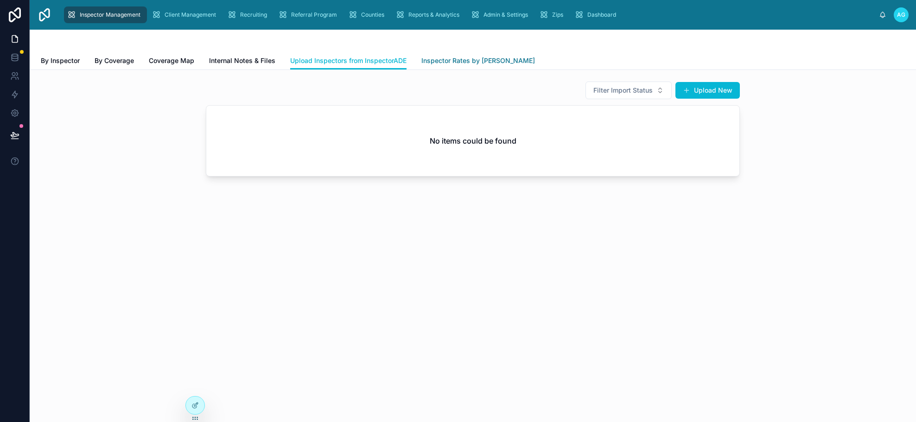
click at [454, 60] on span "Inspector Rates by [PERSON_NAME]" at bounding box center [479, 60] width 114 height 9
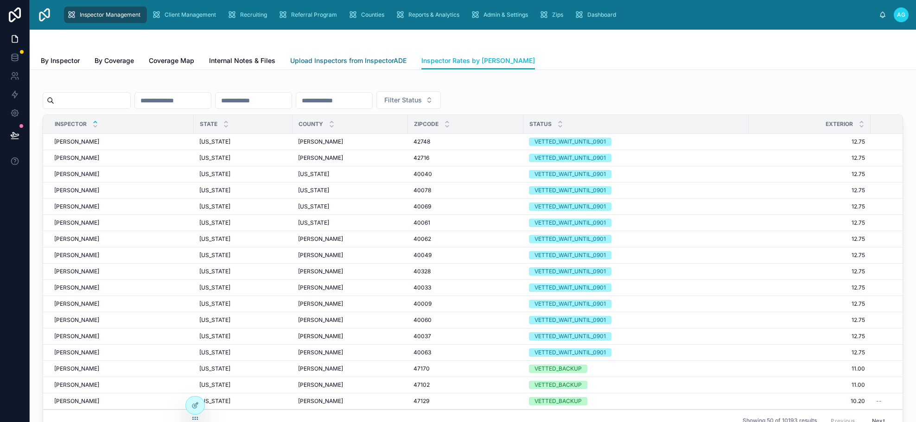
click at [358, 59] on span "Upload Inspectors from InspectorADE" at bounding box center [348, 60] width 116 height 9
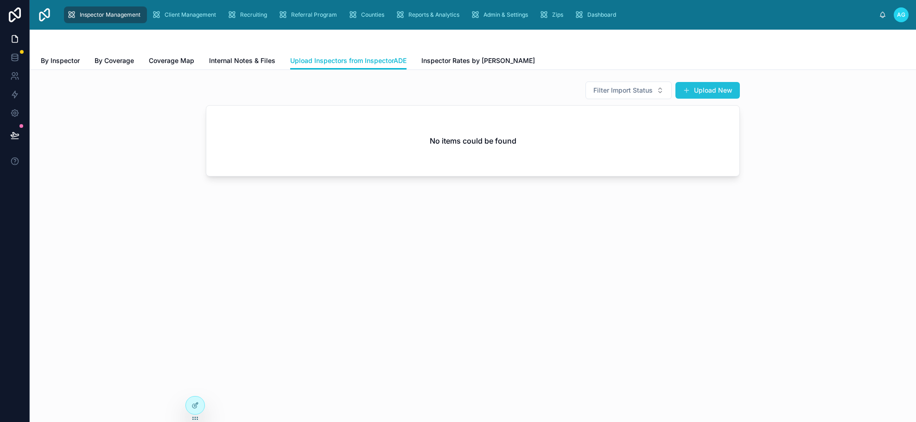
click at [705, 92] on button "Upload New" at bounding box center [708, 90] width 64 height 17
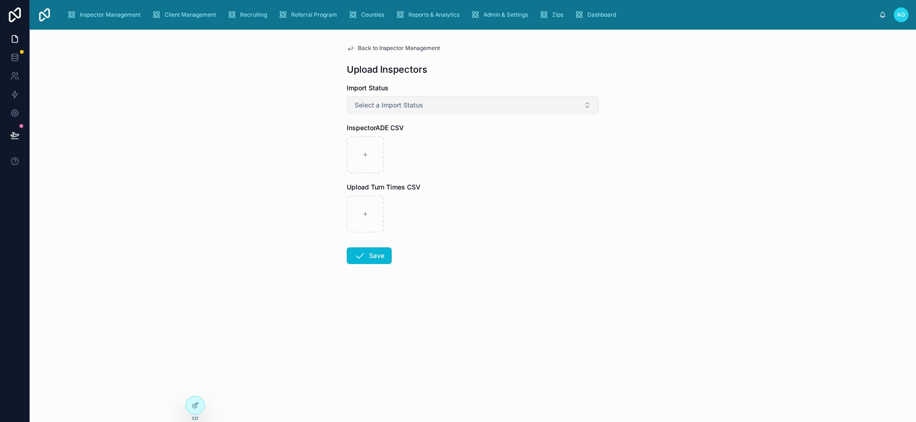
click at [433, 105] on button "Select a Import Status" at bounding box center [473, 105] width 252 height 18
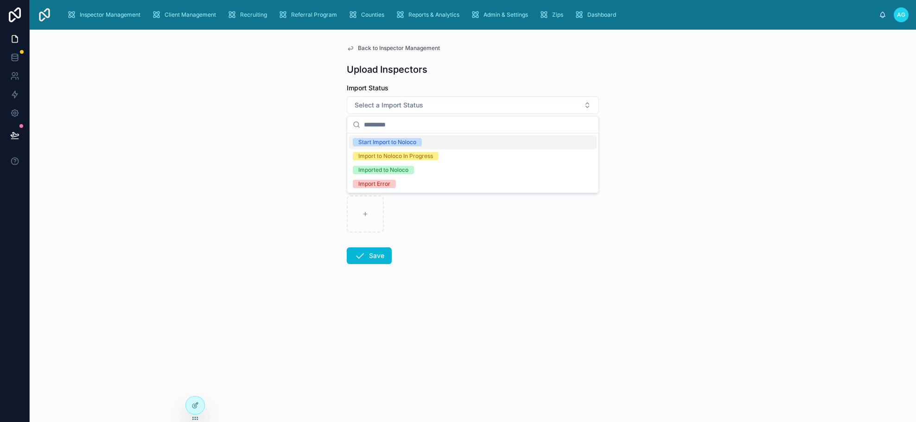
click at [281, 192] on div "Back to Inspector Management Upload Inspectors Import Status Select a Import St…" at bounding box center [473, 226] width 887 height 393
